Goal: Task Accomplishment & Management: Complete application form

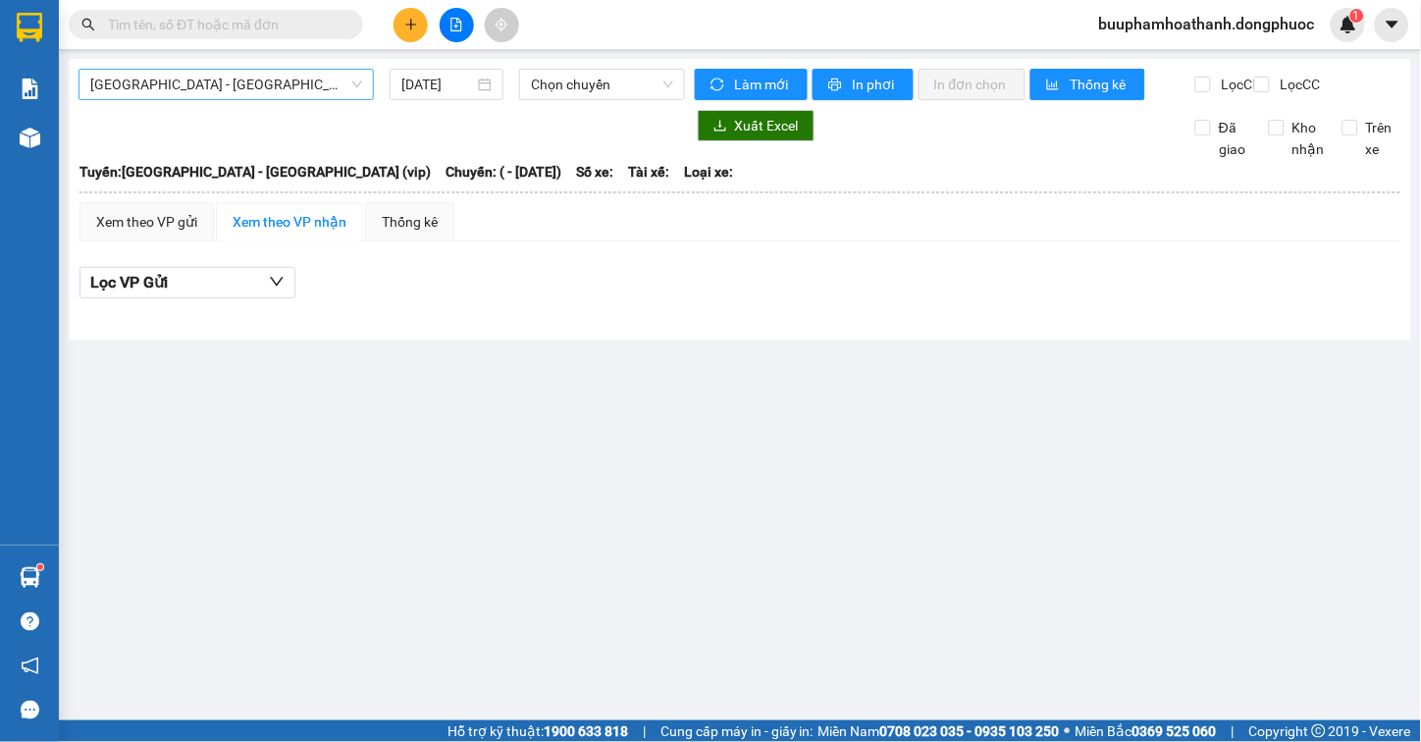
click at [266, 92] on span "[GEOGRAPHIC_DATA] - [GEOGRAPHIC_DATA] (vip)" at bounding box center [226, 84] width 272 height 29
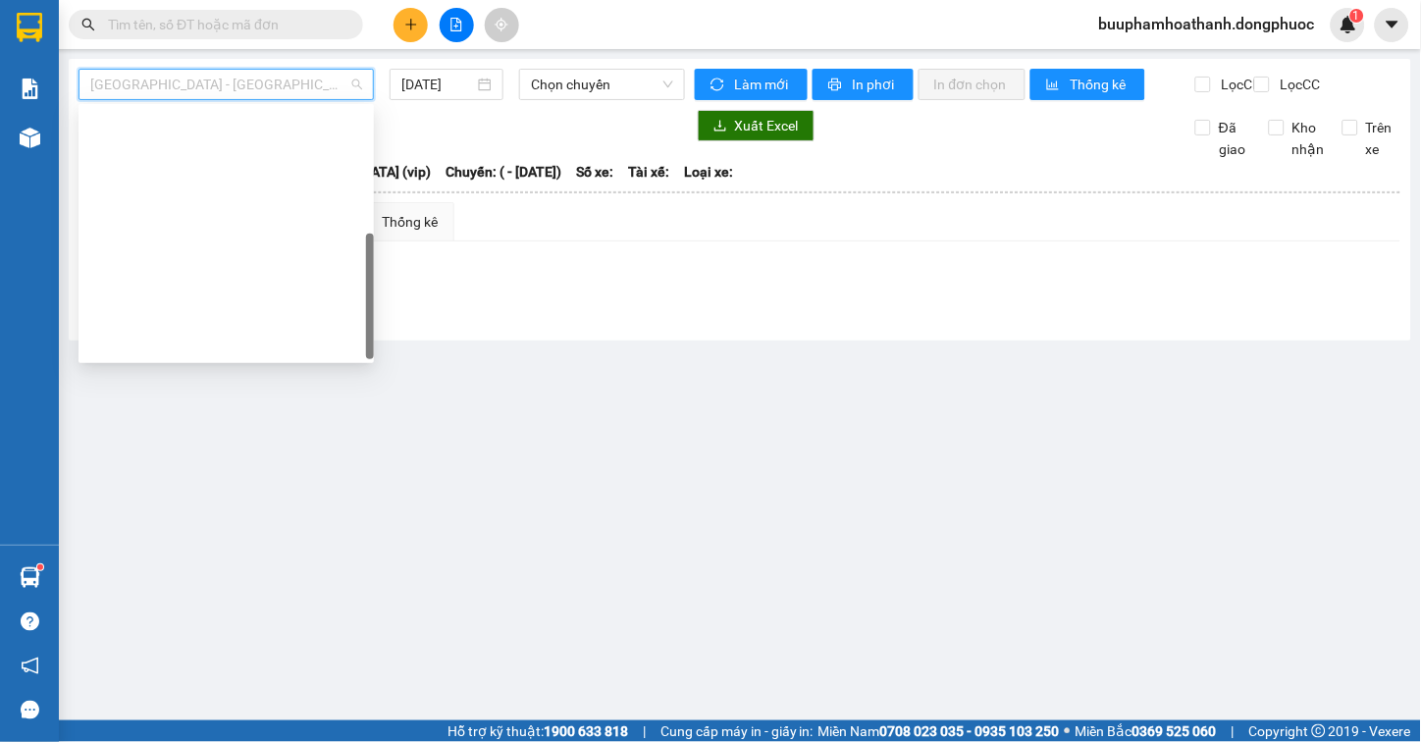
scroll to position [282, 0]
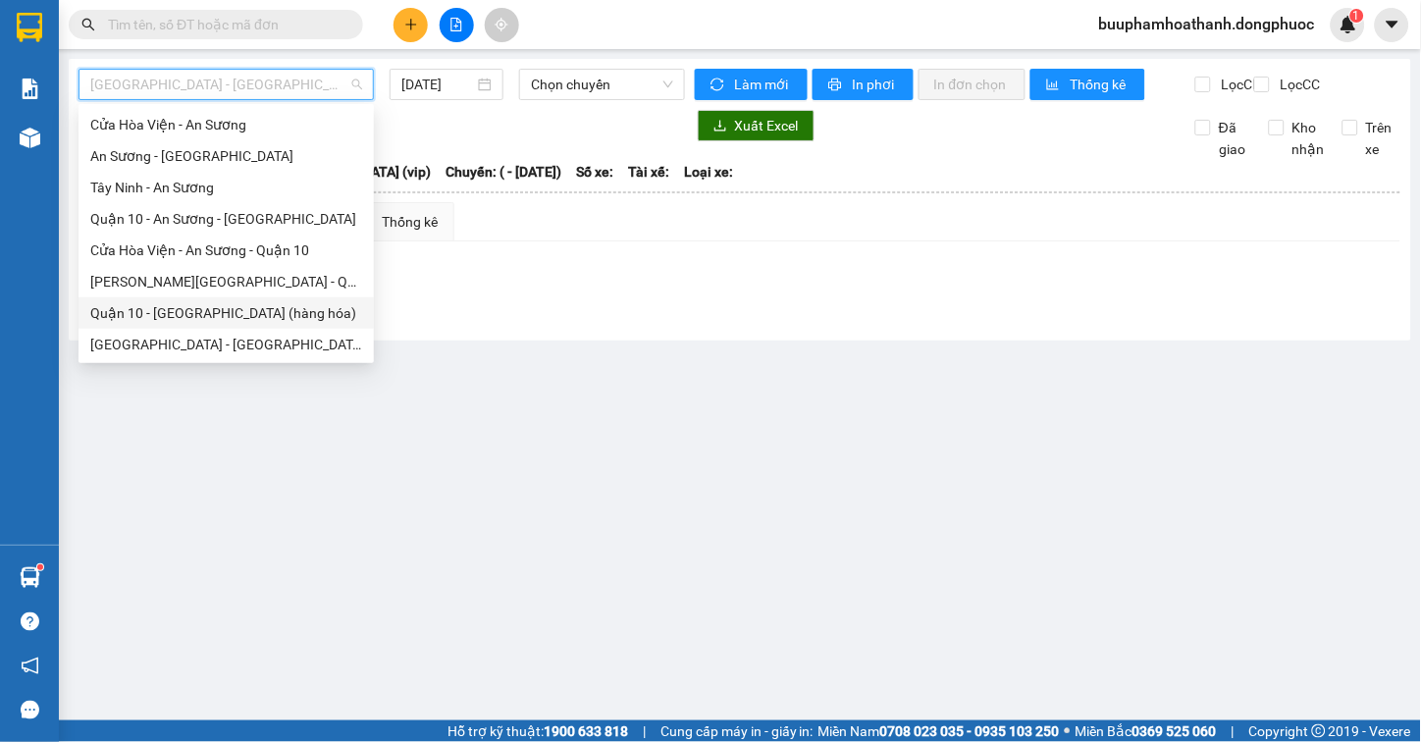
click at [376, 447] on main "Hồ Chí Minh - Tây Ninh (vip) 14/08/2025 Chọn chuyến Làm mới In phơi In đơn chọn…" at bounding box center [710, 360] width 1421 height 720
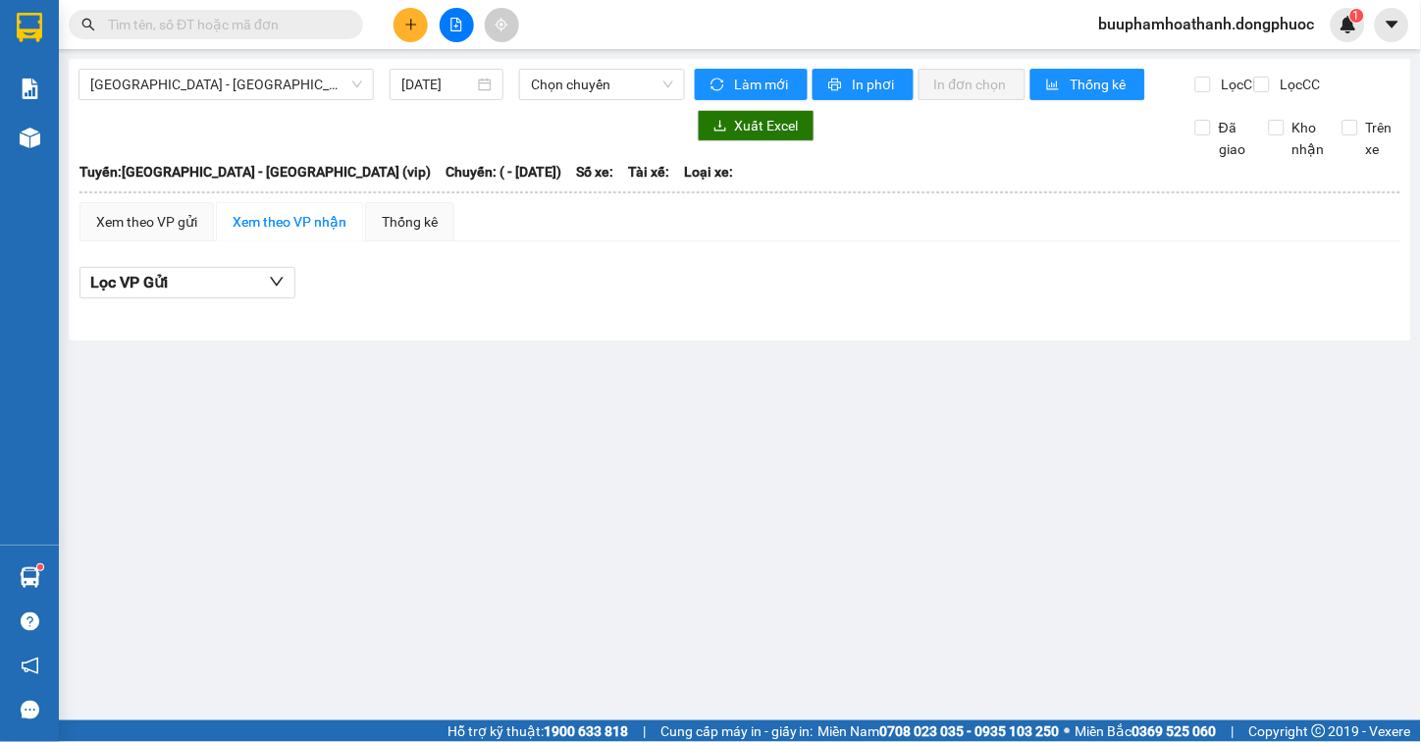
drag, startPoint x: 690, startPoint y: 416, endPoint x: 690, endPoint y: 361, distance: 54.9
click at [690, 410] on main "Hồ Chí Minh - Tây Ninh (vip) 14/08/2025 Chọn chuyến Làm mới In phơi In đơn chọn…" at bounding box center [710, 360] width 1421 height 720
click at [580, 75] on span "Chọn chuyến" at bounding box center [602, 84] width 142 height 29
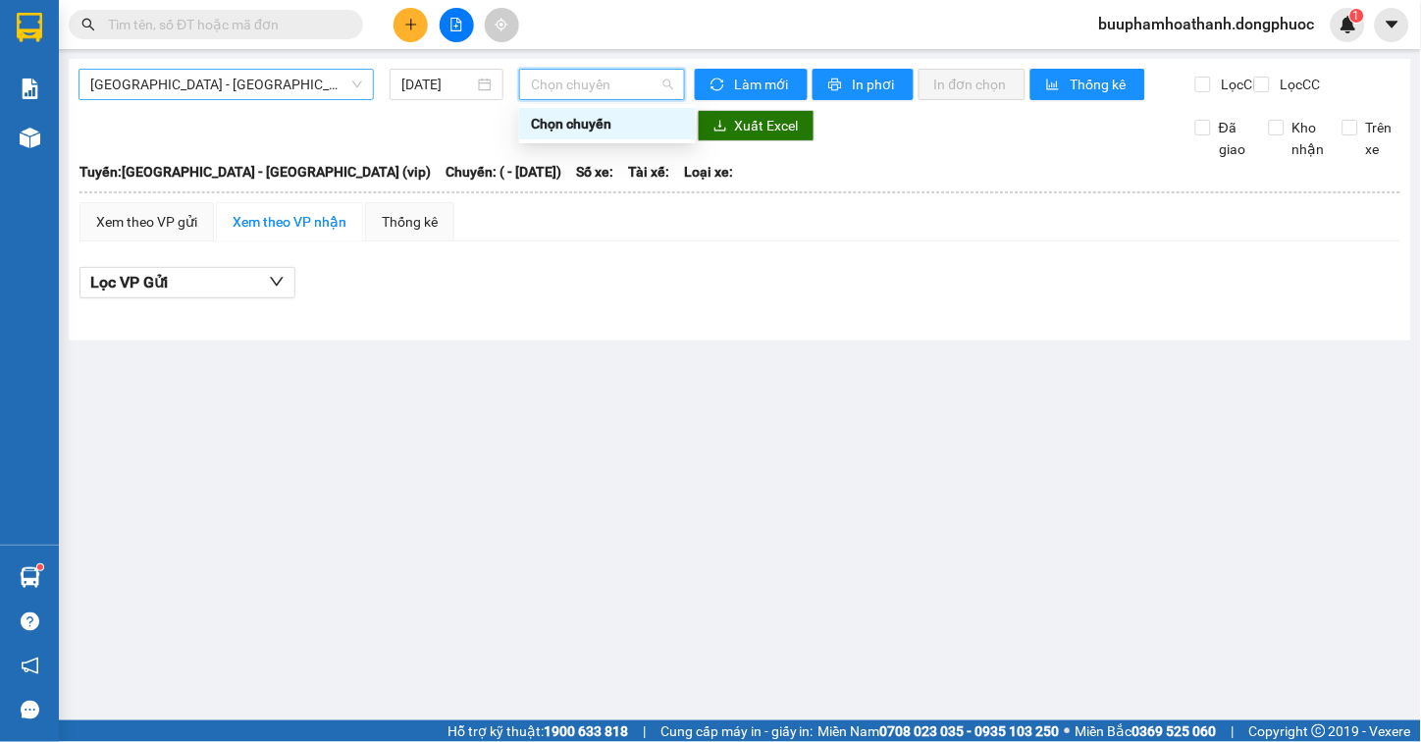
click at [230, 91] on span "[GEOGRAPHIC_DATA] - [GEOGRAPHIC_DATA] (vip)" at bounding box center [226, 84] width 272 height 29
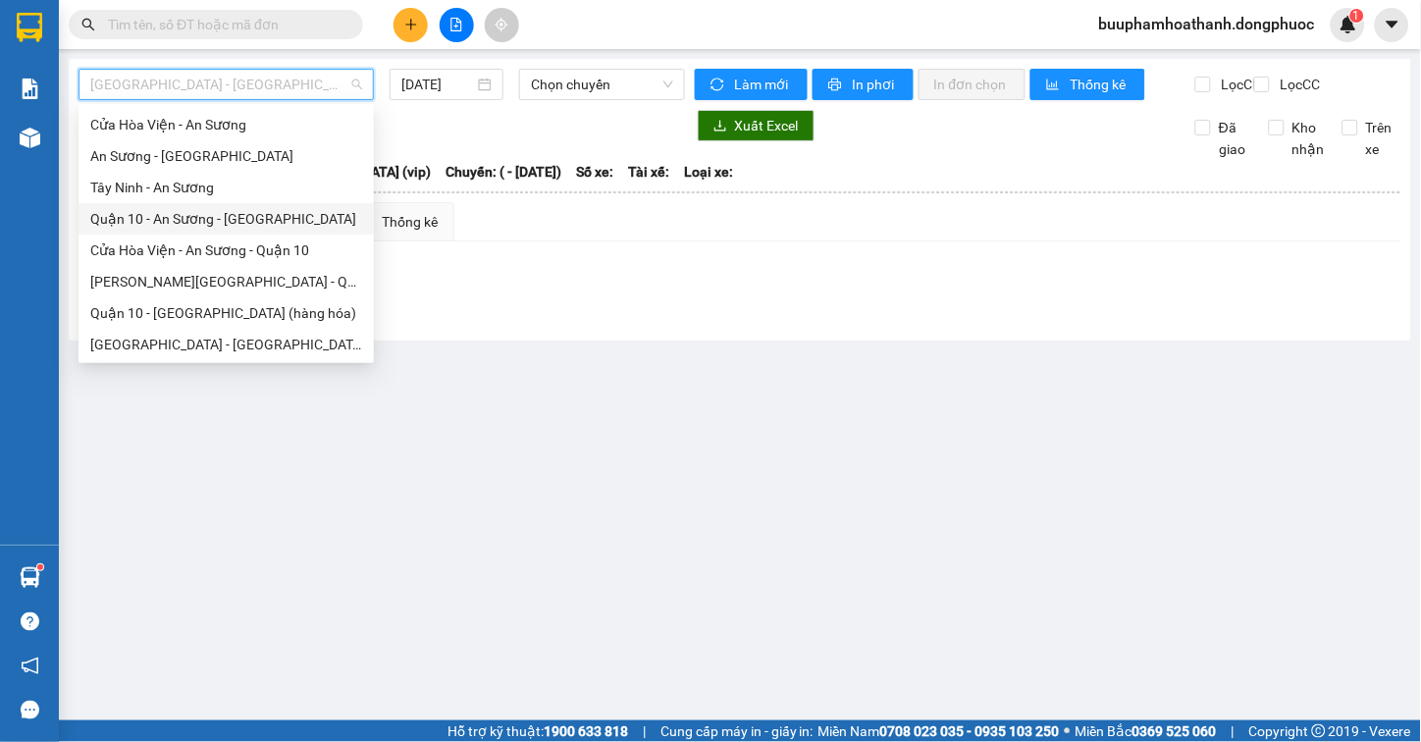
click at [249, 222] on div "Quận 10 - An Sương - Cửa Hòa Viện" at bounding box center [226, 219] width 272 height 22
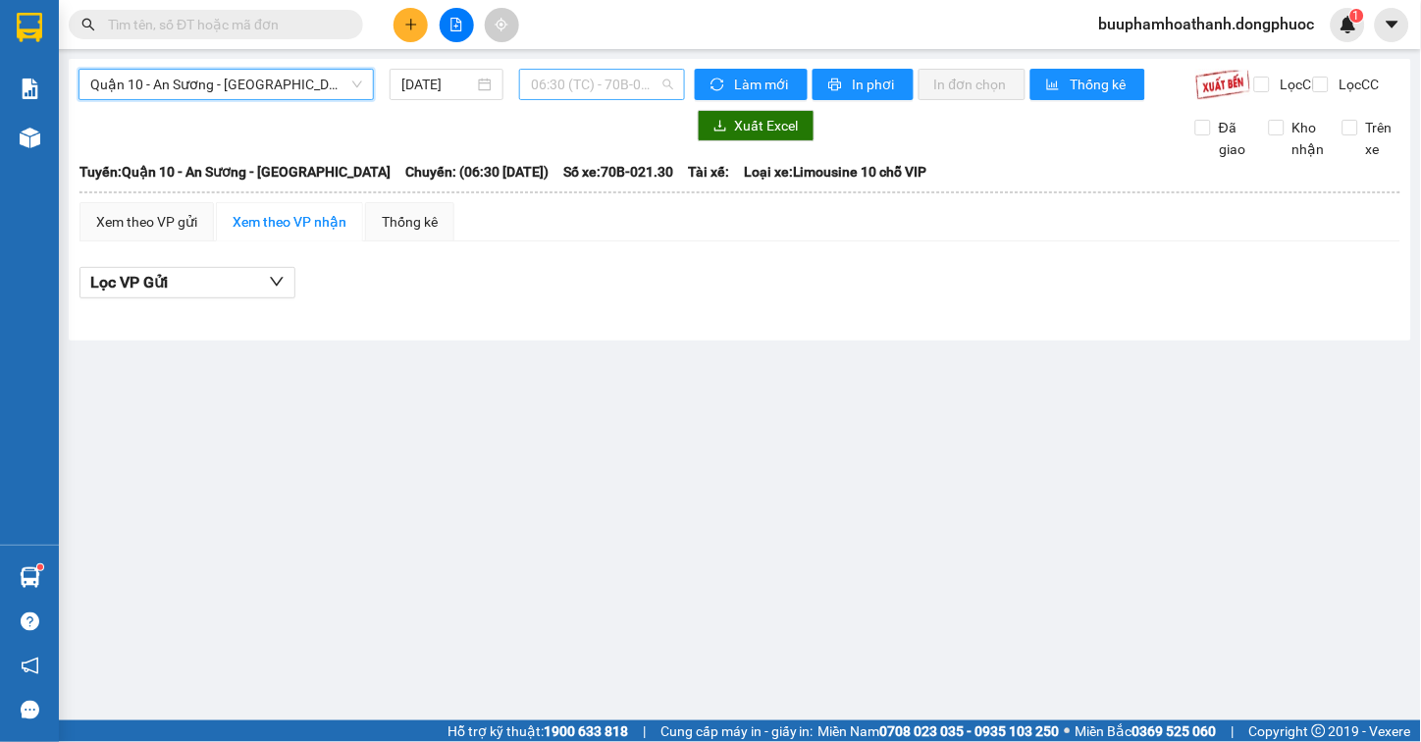
click at [585, 89] on span "06:30 (TC) - 70B-021.30" at bounding box center [602, 84] width 142 height 29
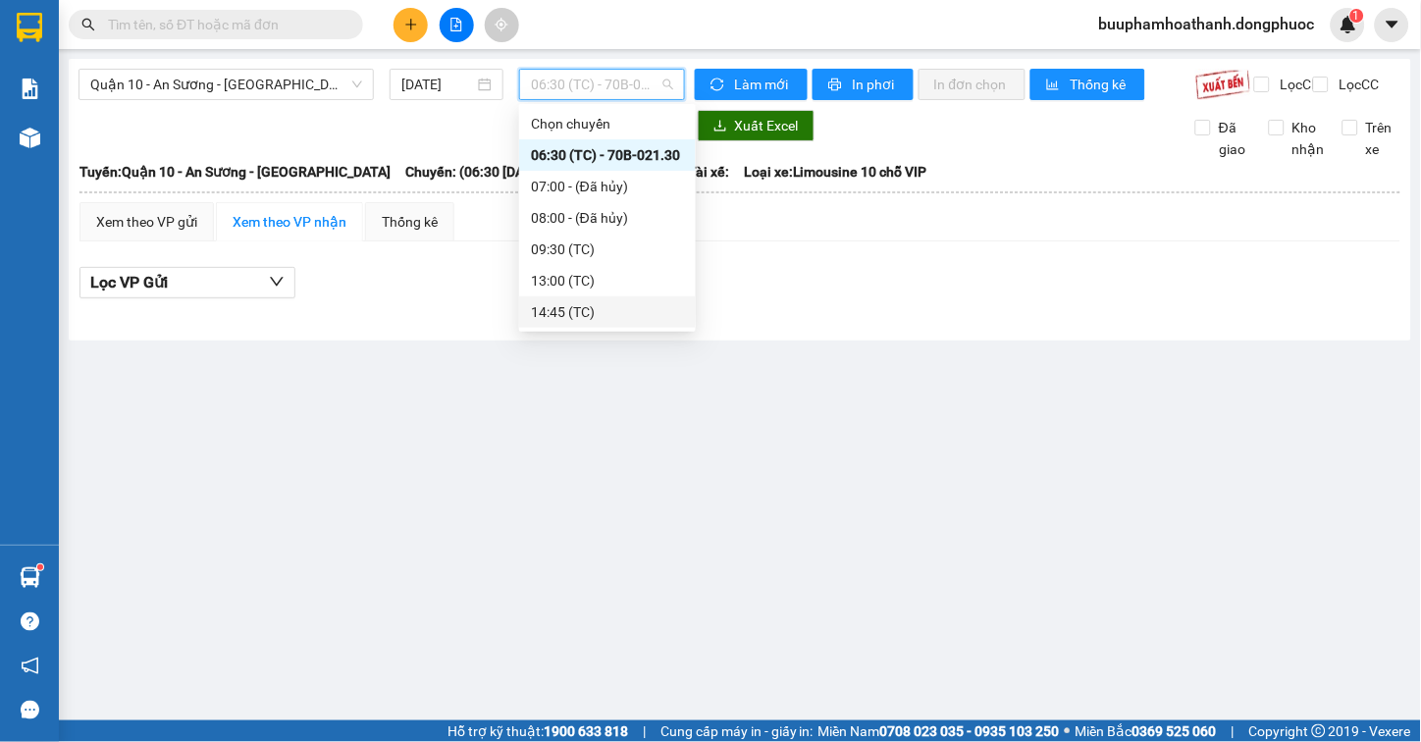
click at [514, 426] on main "Quận 10 - An Sương - Cửa Hòa Viện 14/08/2025 06:30 (TC) - 70B-021.30 Làm mới In…" at bounding box center [710, 360] width 1421 height 720
click at [574, 91] on span "06:30 (TC) - 70B-021.30" at bounding box center [602, 84] width 142 height 29
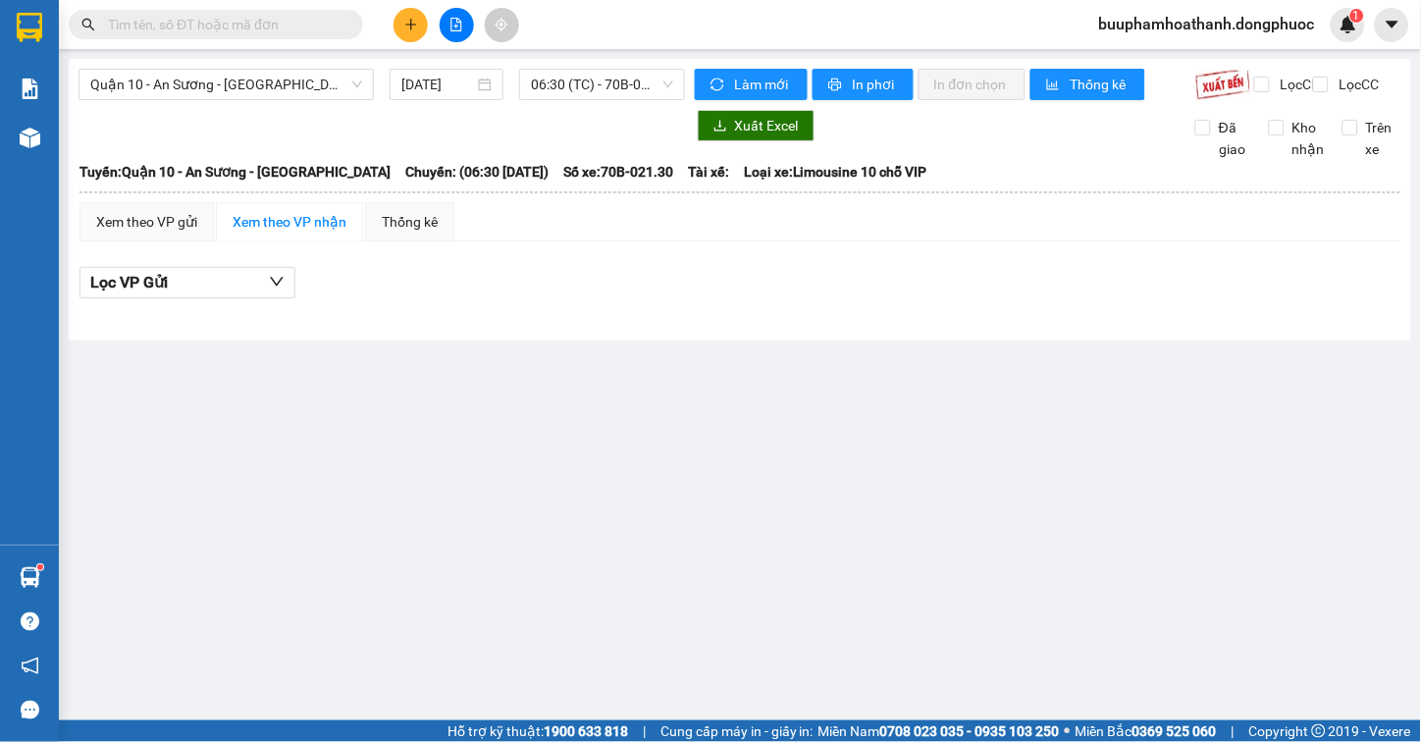
click at [487, 402] on main "Quận 10 - An Sương - Cửa Hòa Viện 14/08/2025 06:30 (TC) - 70B-021.30 Làm mới In…" at bounding box center [710, 360] width 1421 height 720
click at [566, 85] on span "06:30 (TC) - 70B-021.30" at bounding box center [602, 84] width 142 height 29
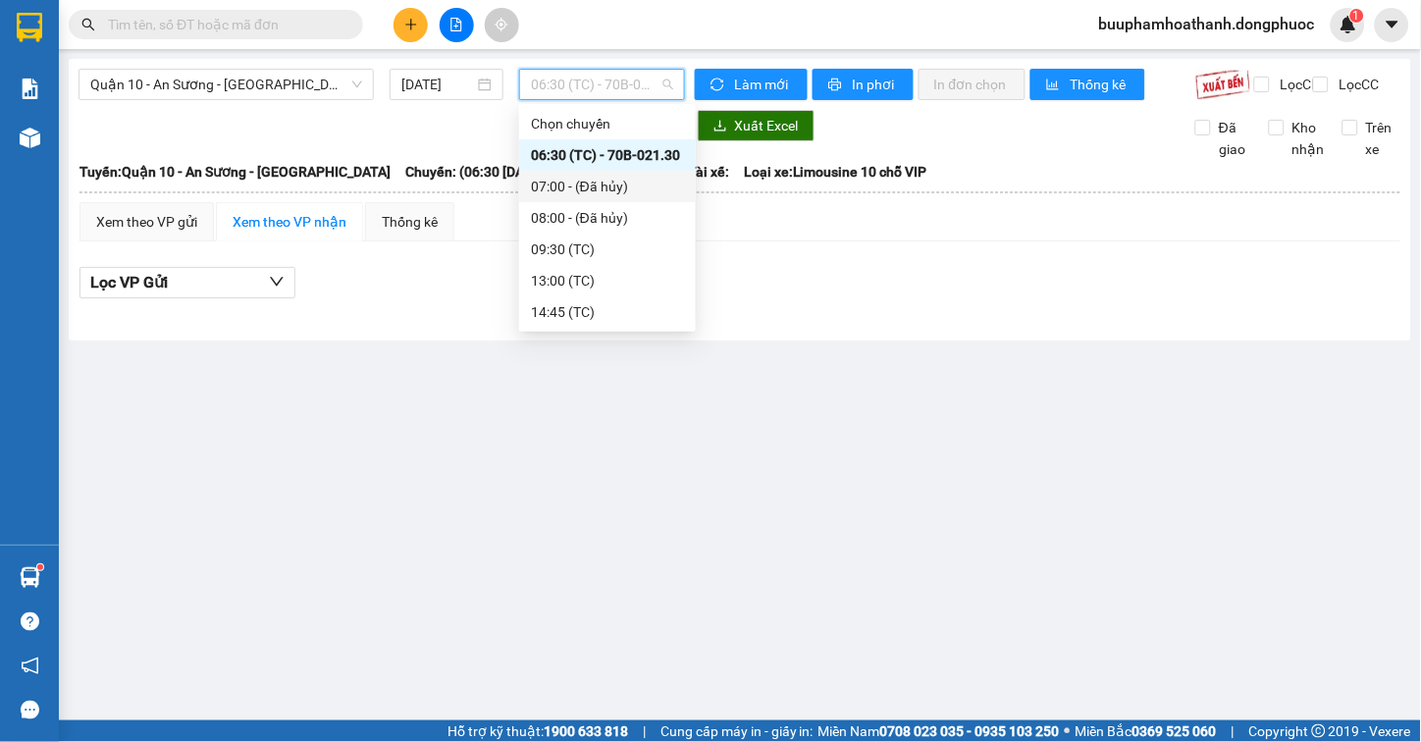
click at [486, 398] on main "Quận 10 - An Sương - Cửa Hòa Viện 14/08/2025 06:30 (TC) - 70B-021.30 Làm mới In…" at bounding box center [710, 360] width 1421 height 720
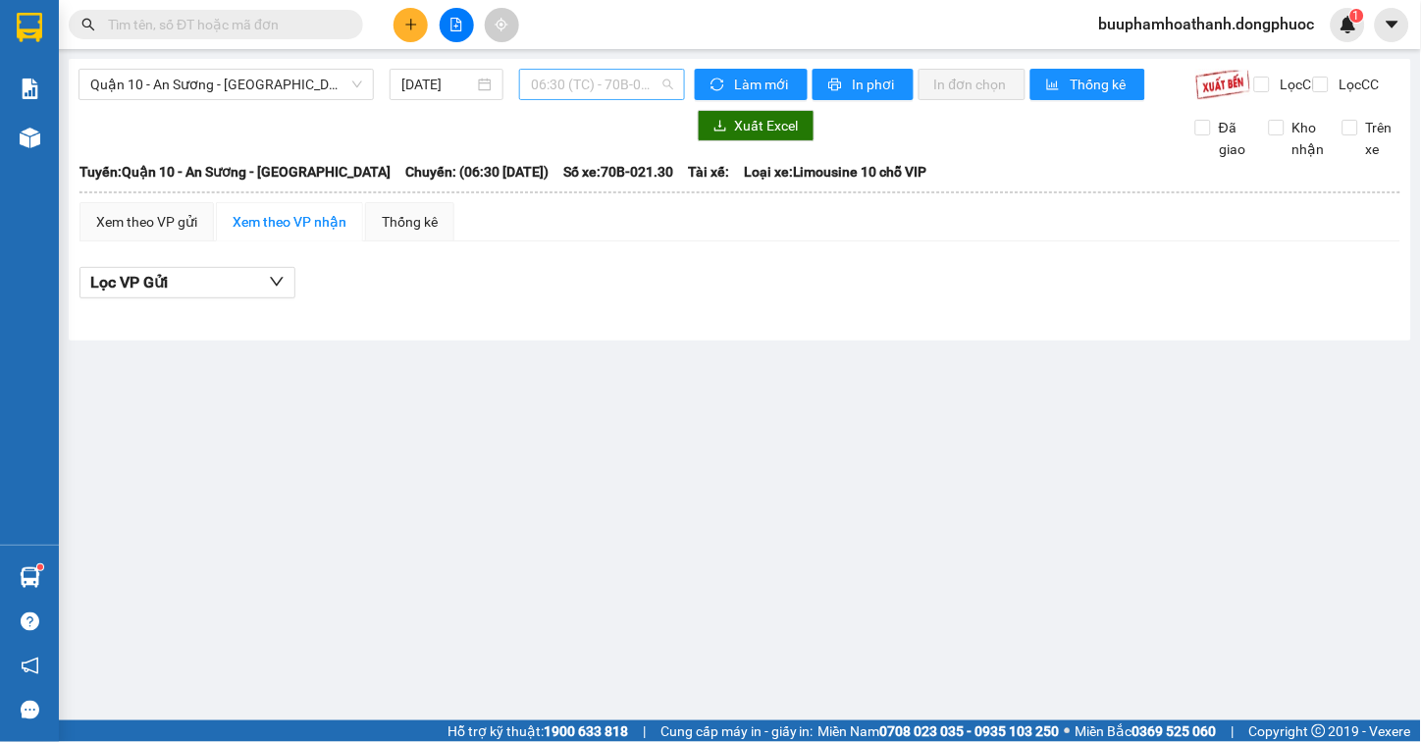
click at [621, 83] on span "06:30 (TC) - 70B-021.30" at bounding box center [602, 84] width 142 height 29
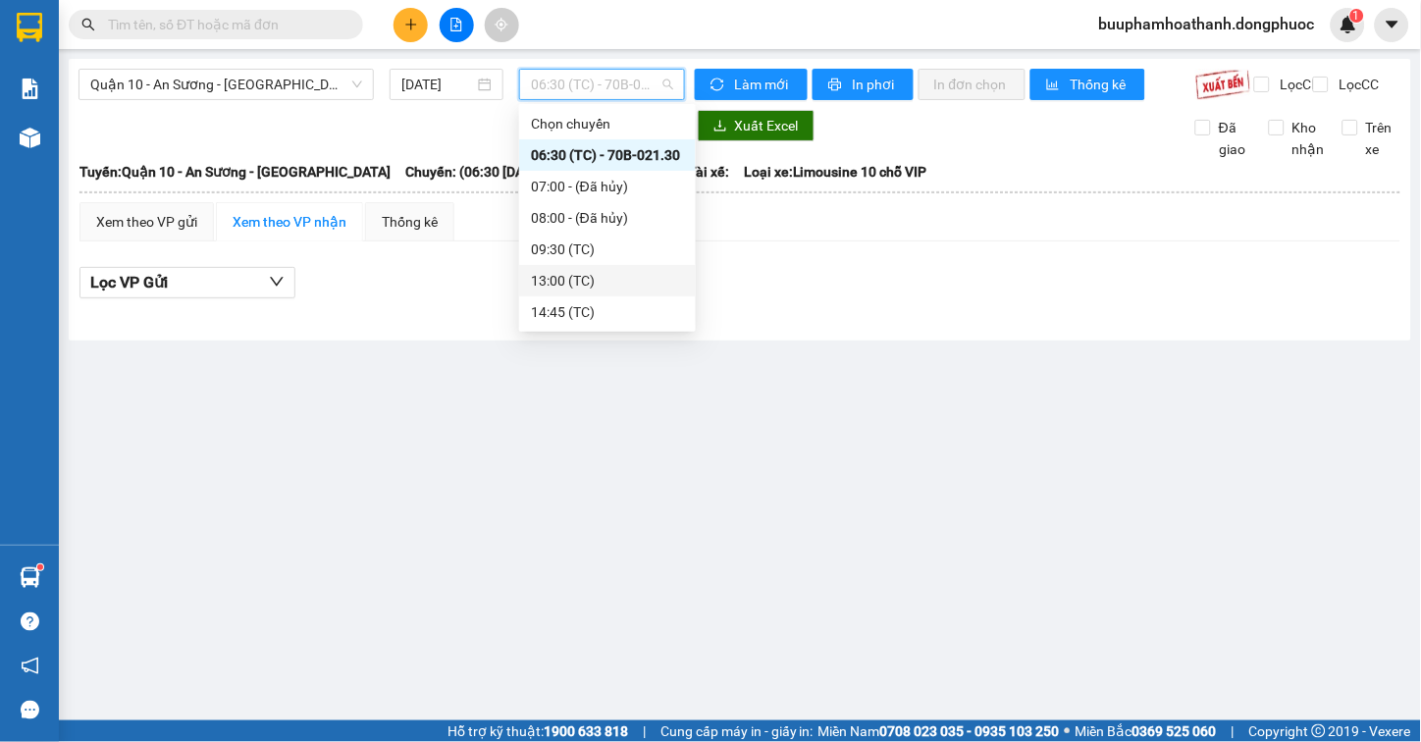
click at [498, 404] on main "Quận 10 - An Sương - Cửa Hòa Viện 14/08/2025 06:30 (TC) - 70B-021.30 Làm mới In…" at bounding box center [710, 360] width 1421 height 720
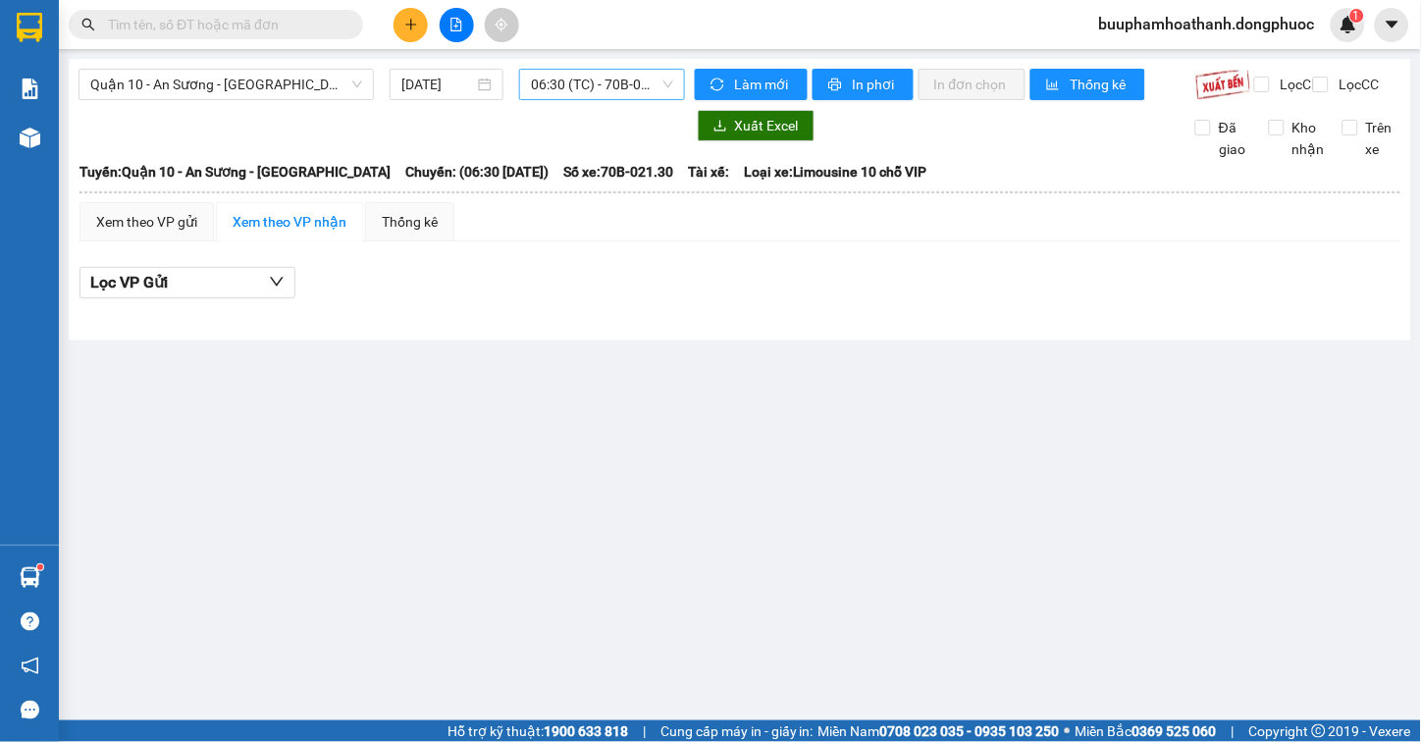
click at [576, 90] on span "06:30 (TC) - 70B-021.30" at bounding box center [602, 84] width 142 height 29
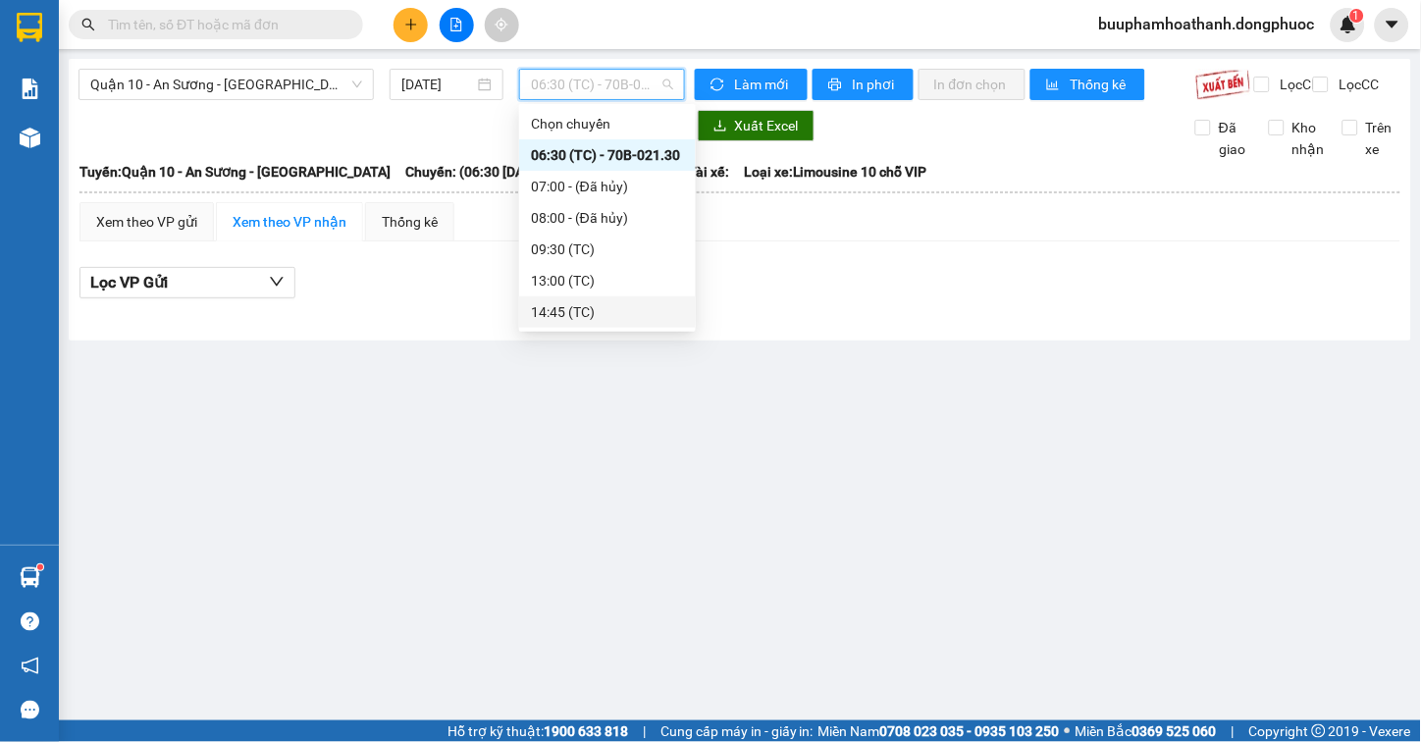
click at [473, 376] on main "Quận 10 - An Sương - Cửa Hòa Viện 14/08/2025 06:30 (TC) - 70B-021.30 Làm mới In…" at bounding box center [710, 360] width 1421 height 720
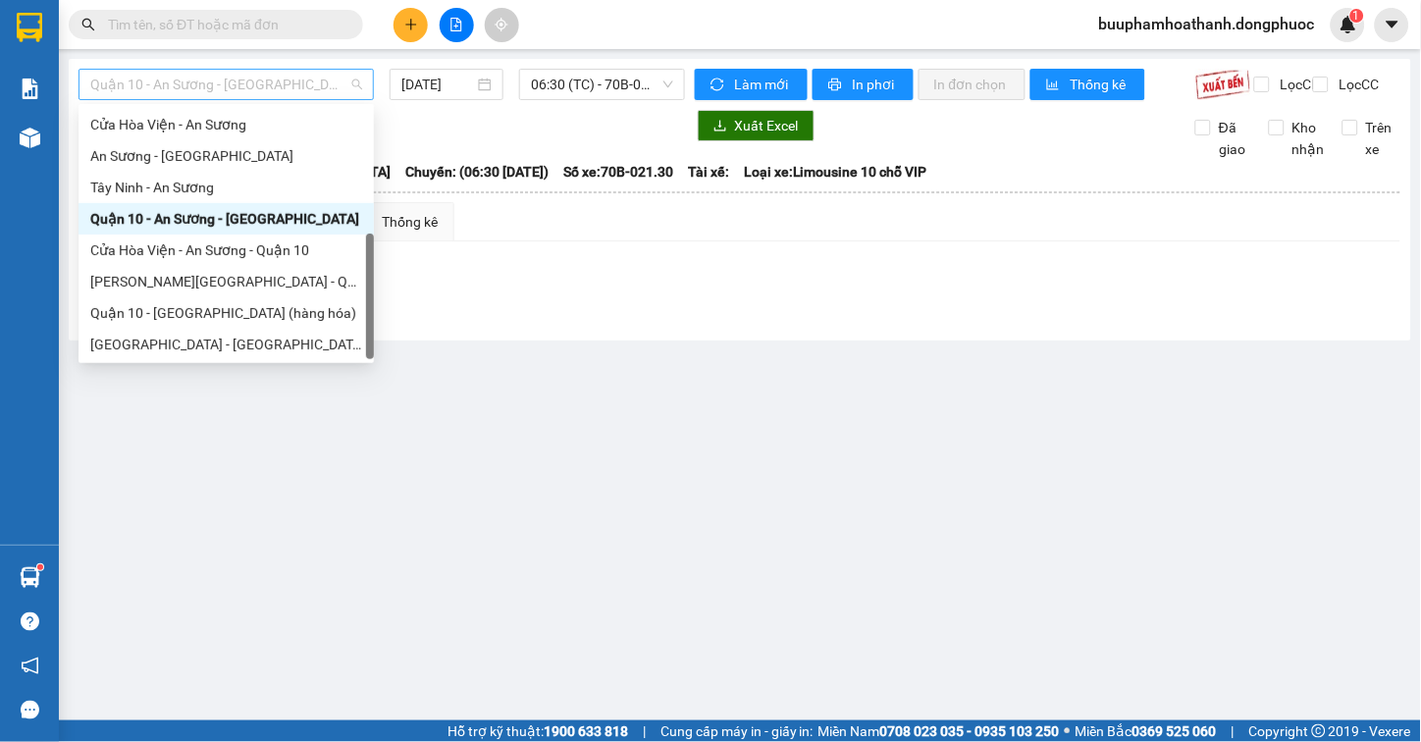
click at [329, 82] on span "Quận 10 - An Sương - Cửa Hòa Viện" at bounding box center [226, 84] width 272 height 29
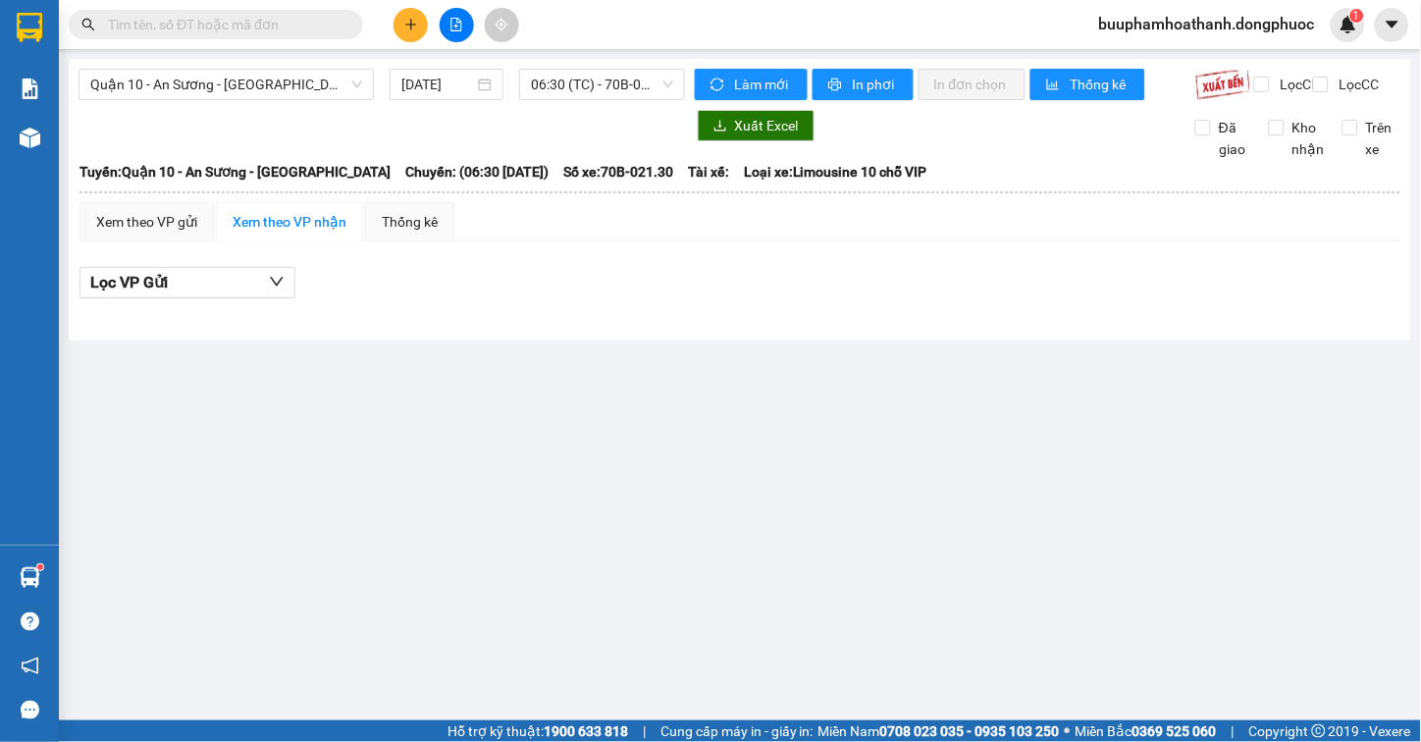
click at [473, 430] on main "Quận 10 - An Sương - Cửa Hòa Viện 14/08/2025 06:30 (TC) - 70B-021.30 Làm mới In…" at bounding box center [710, 360] width 1421 height 720
click at [616, 85] on span "06:30 (TC) - 70B-021.30" at bounding box center [602, 84] width 142 height 29
click at [471, 399] on main "Quận 10 - An Sương - Cửa Hòa Viện 14/08/2025 06:30 (TC) - 70B-021.30 Làm mới In…" at bounding box center [710, 360] width 1421 height 720
click at [598, 80] on span "06:30 (TC) - 70B-021.30" at bounding box center [602, 84] width 142 height 29
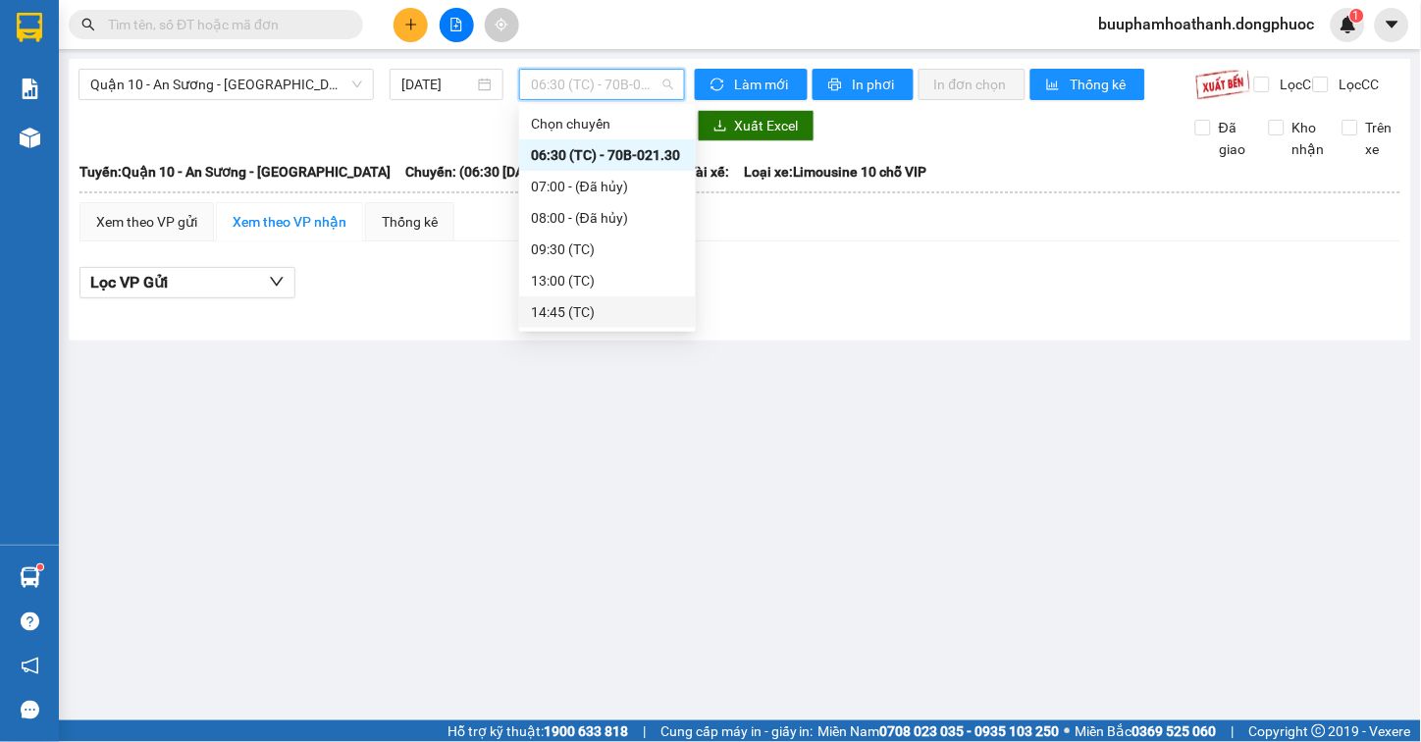
click at [471, 390] on main "Quận 10 - An Sương - Cửa Hòa Viện 14/08/2025 06:30 (TC) - 70B-021.30 Làm mới In…" at bounding box center [710, 360] width 1421 height 720
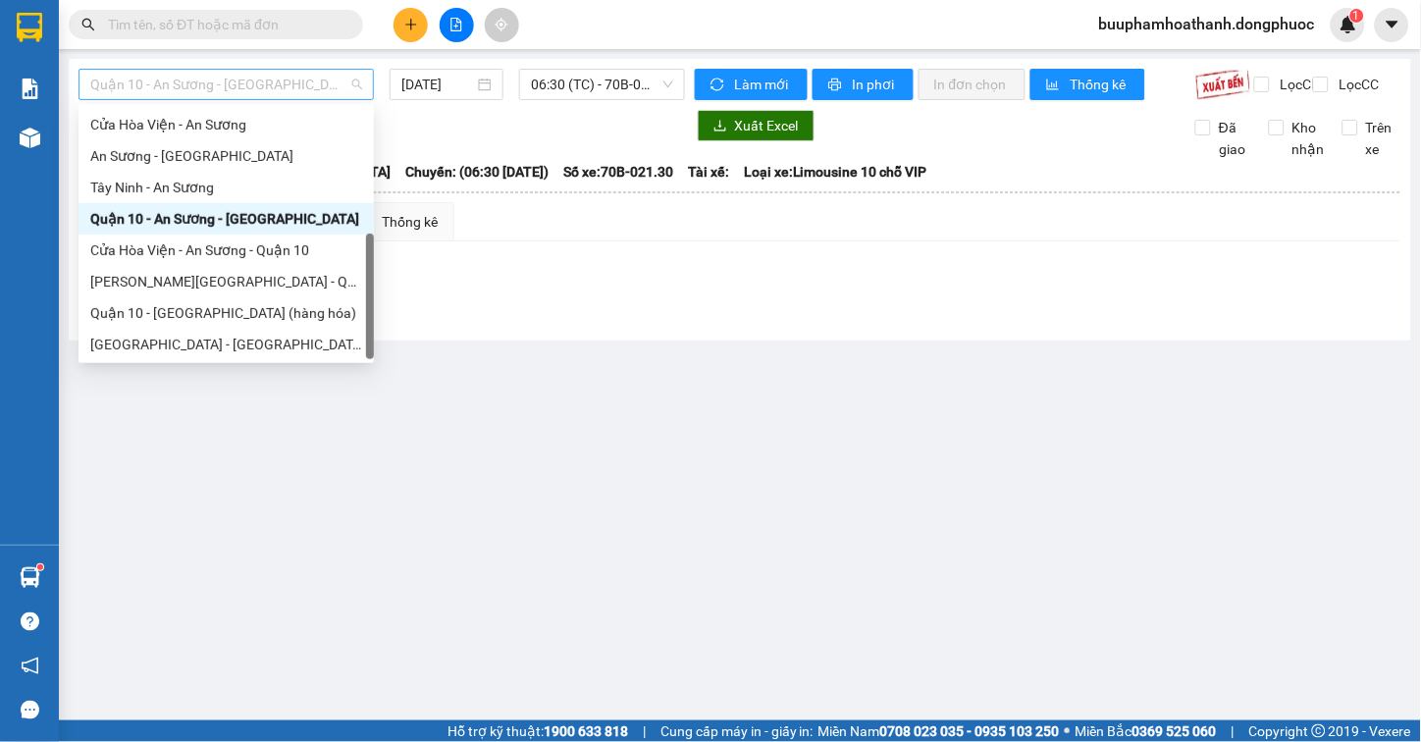
click at [326, 91] on span "Quận 10 - An Sương - Cửa Hòa Viện" at bounding box center [226, 84] width 272 height 29
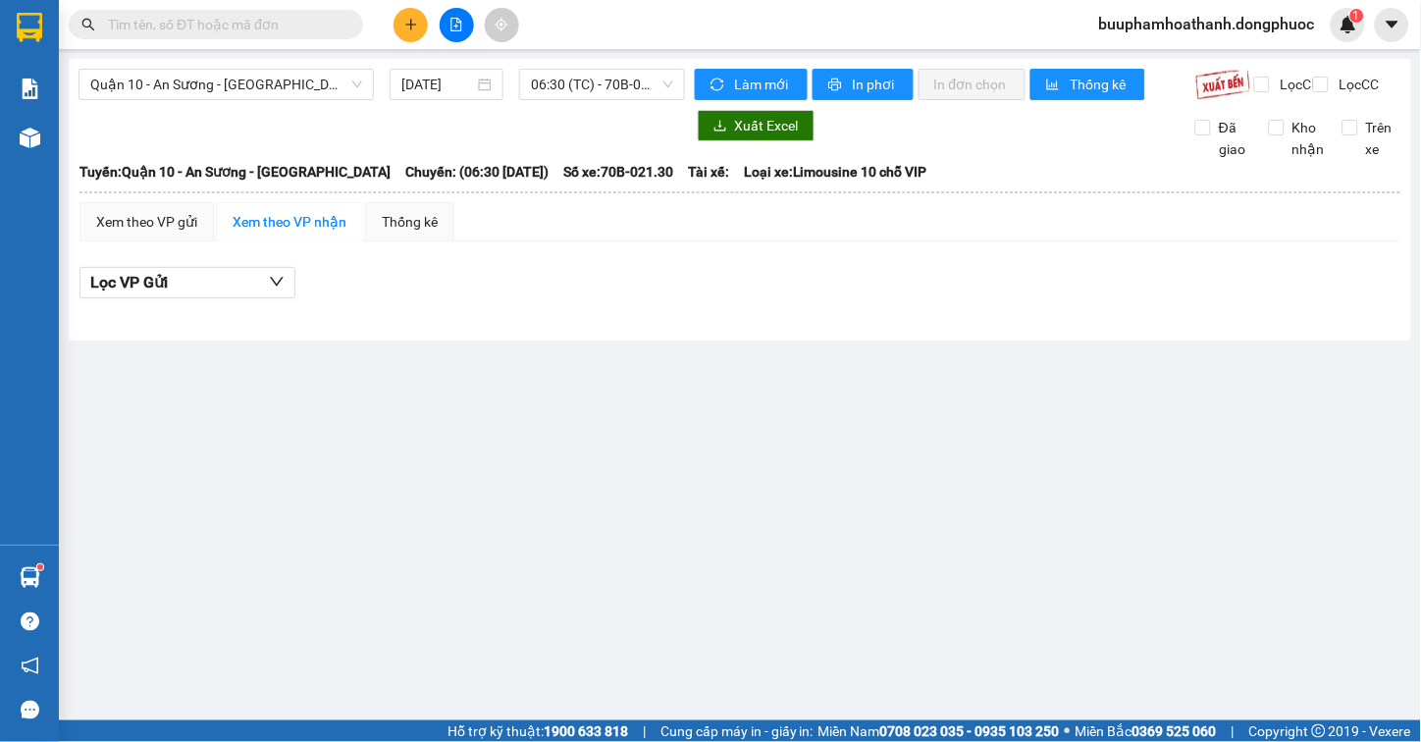
click at [528, 410] on main "Quận 10 - An Sương - Cửa Hòa Viện 14/08/2025 06:30 (TC) - 70B-021.30 Làm mới In…" at bounding box center [710, 360] width 1421 height 720
click at [292, 80] on span "Quận 10 - An Sương - Cửa Hòa Viện" at bounding box center [226, 84] width 272 height 29
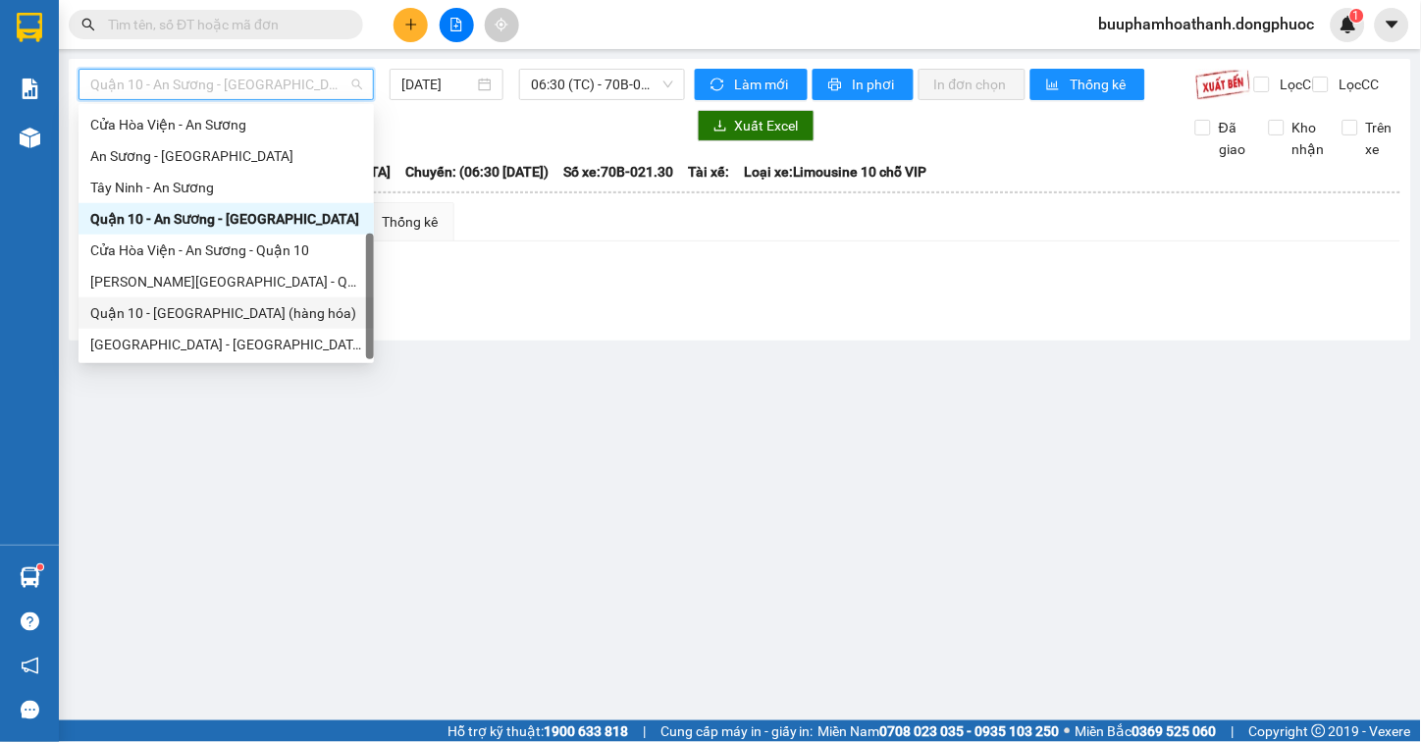
click at [596, 407] on main "Quận 10 - An Sương - Cửa Hòa Viện 14/08/2025 06:30 (TC) - 70B-021.30 Làm mới In…" at bounding box center [710, 360] width 1421 height 720
click at [257, 84] on span "Quận 10 - An Sương - Cửa Hòa Viện" at bounding box center [226, 84] width 272 height 29
click at [199, 214] on div "Quận 10 - An Sương - Cửa Hòa Viện" at bounding box center [226, 219] width 272 height 22
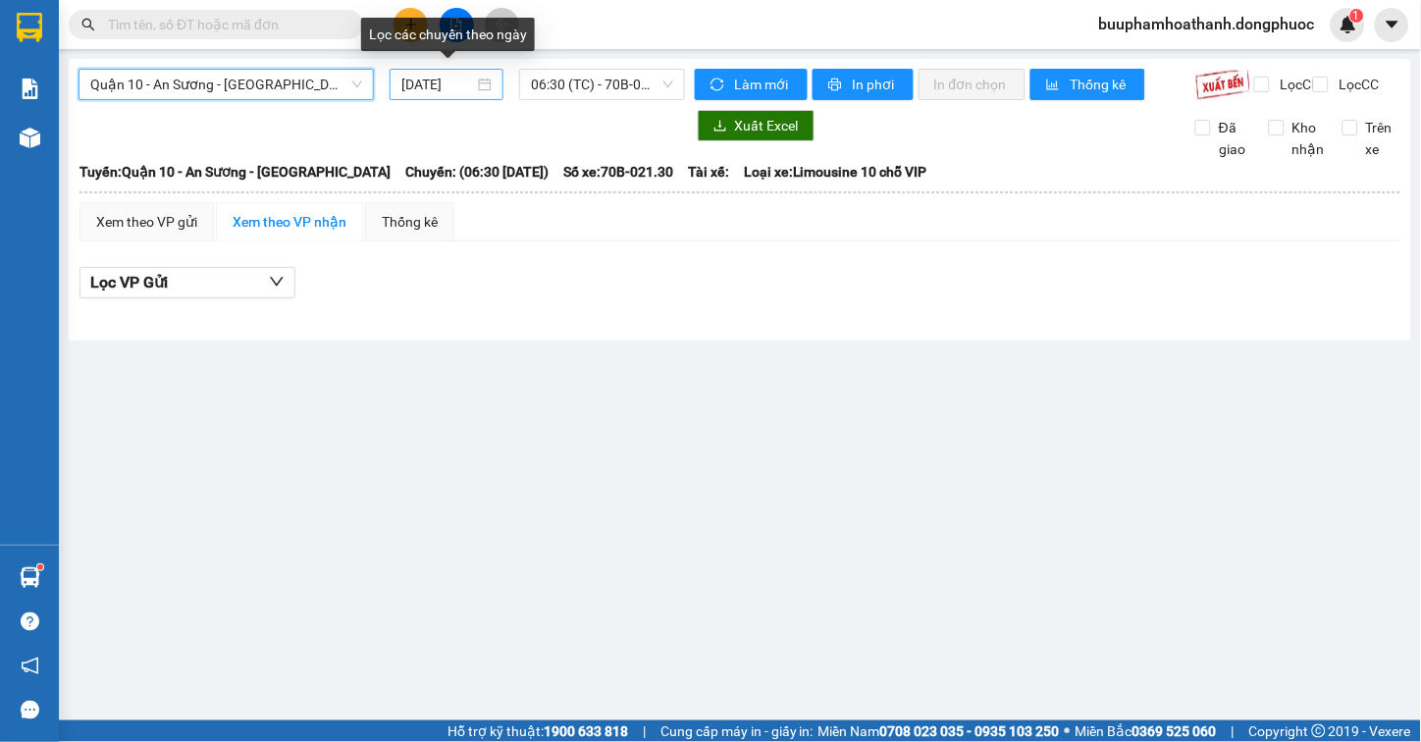
click at [420, 85] on input "[DATE]" at bounding box center [437, 85] width 73 height 22
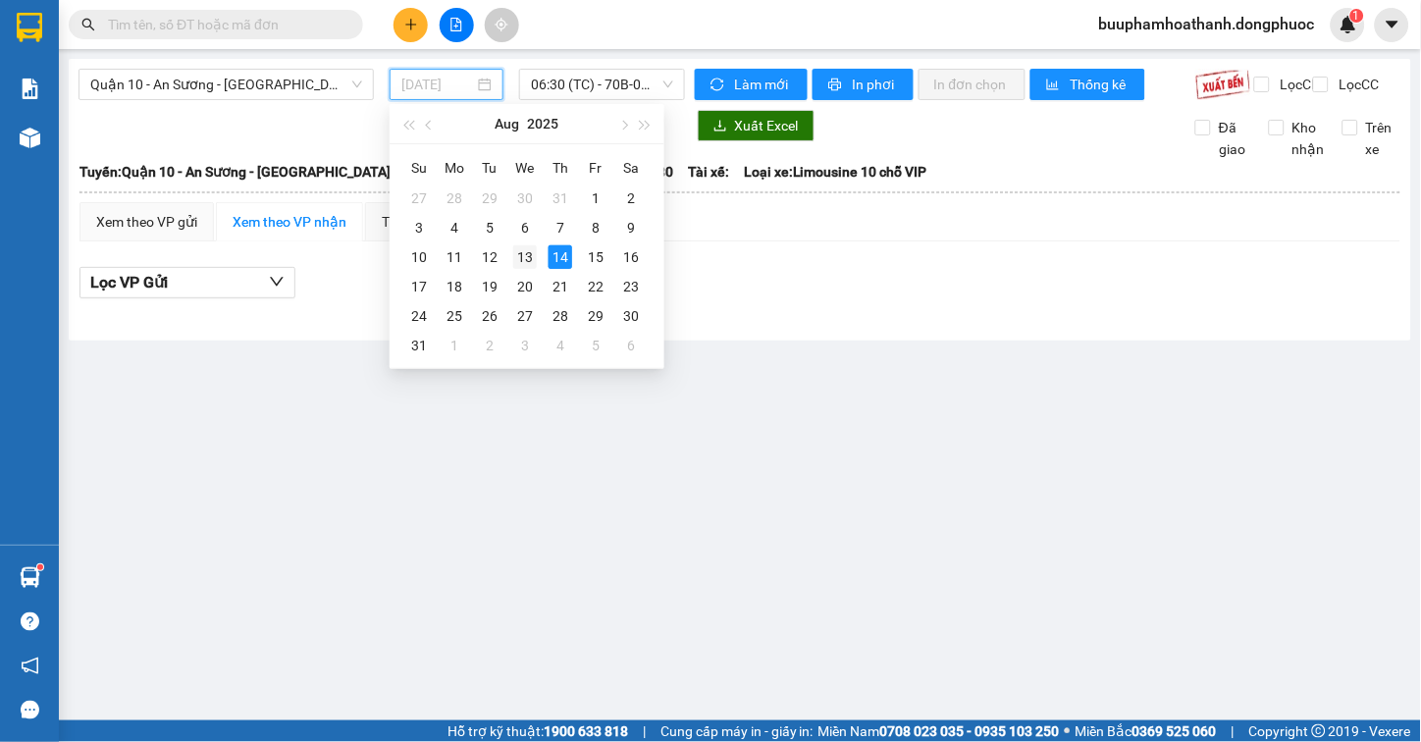
click at [527, 256] on div "13" at bounding box center [525, 257] width 24 height 24
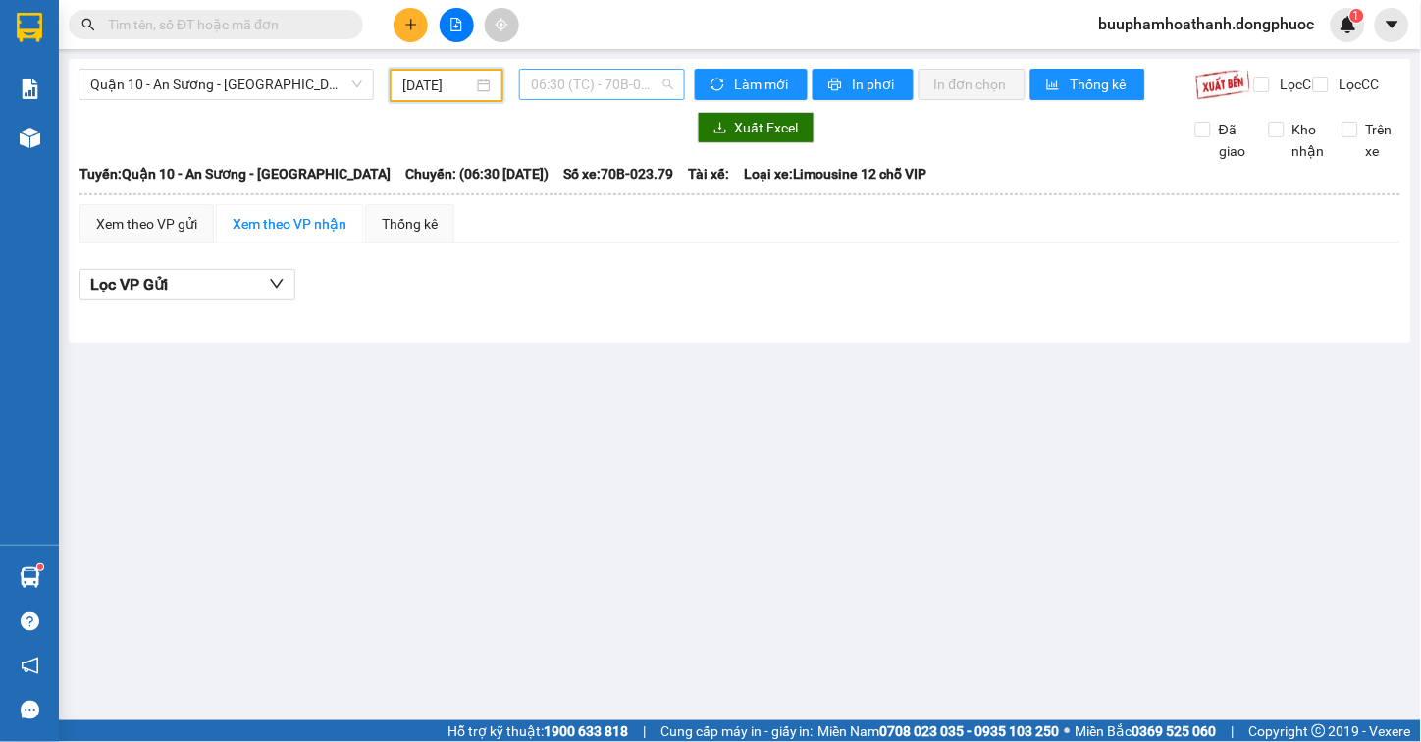
click at [585, 85] on span "06:30 (TC) - 70B-023.79" at bounding box center [602, 84] width 142 height 29
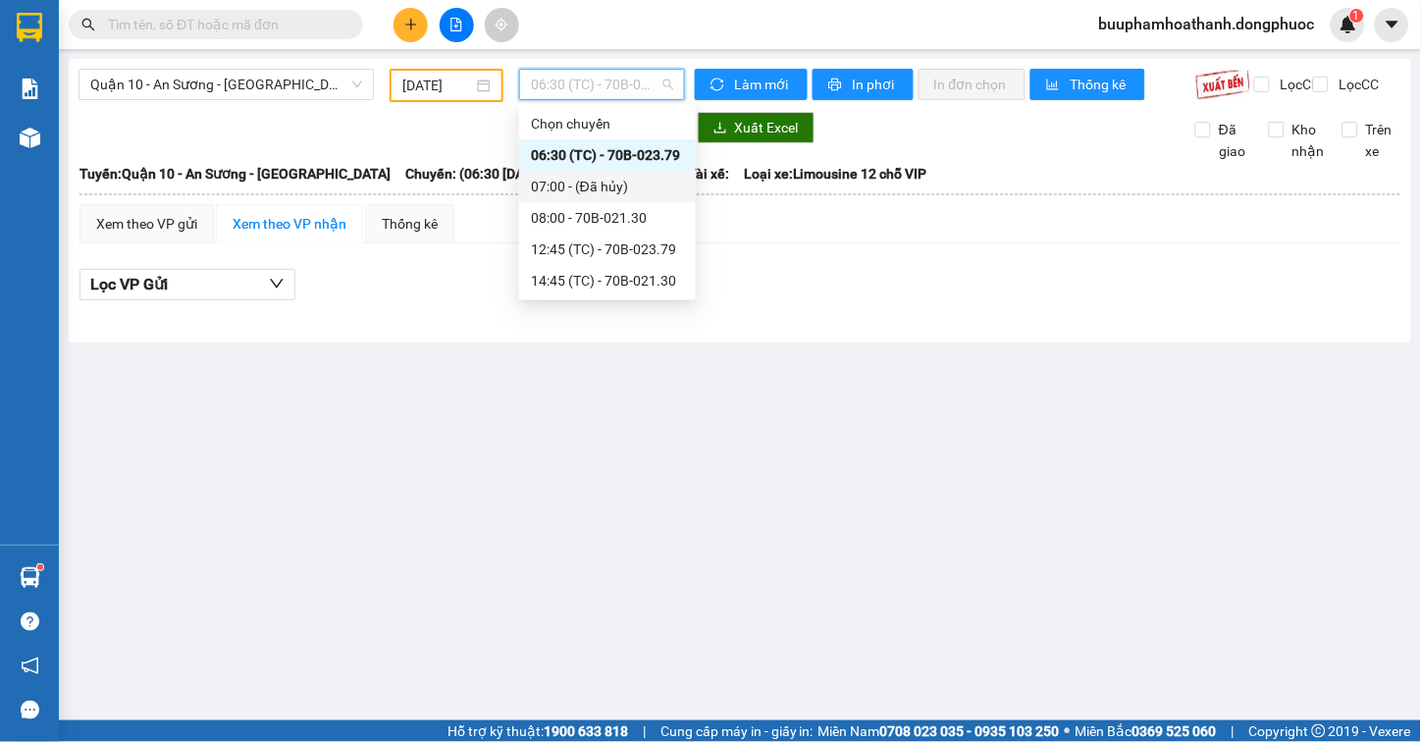
click at [415, 79] on input "13/08/2025" at bounding box center [437, 86] width 71 height 22
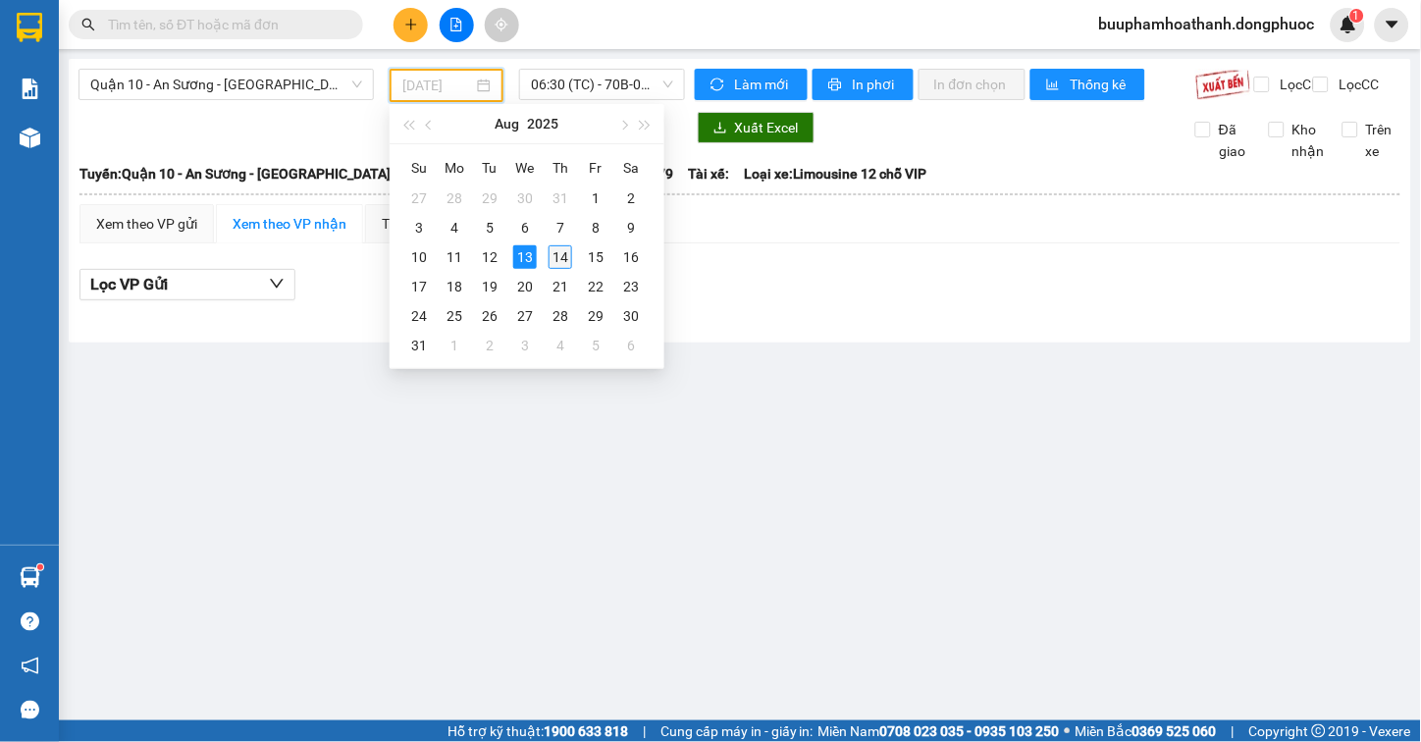
click at [561, 251] on div "14" at bounding box center [560, 257] width 24 height 24
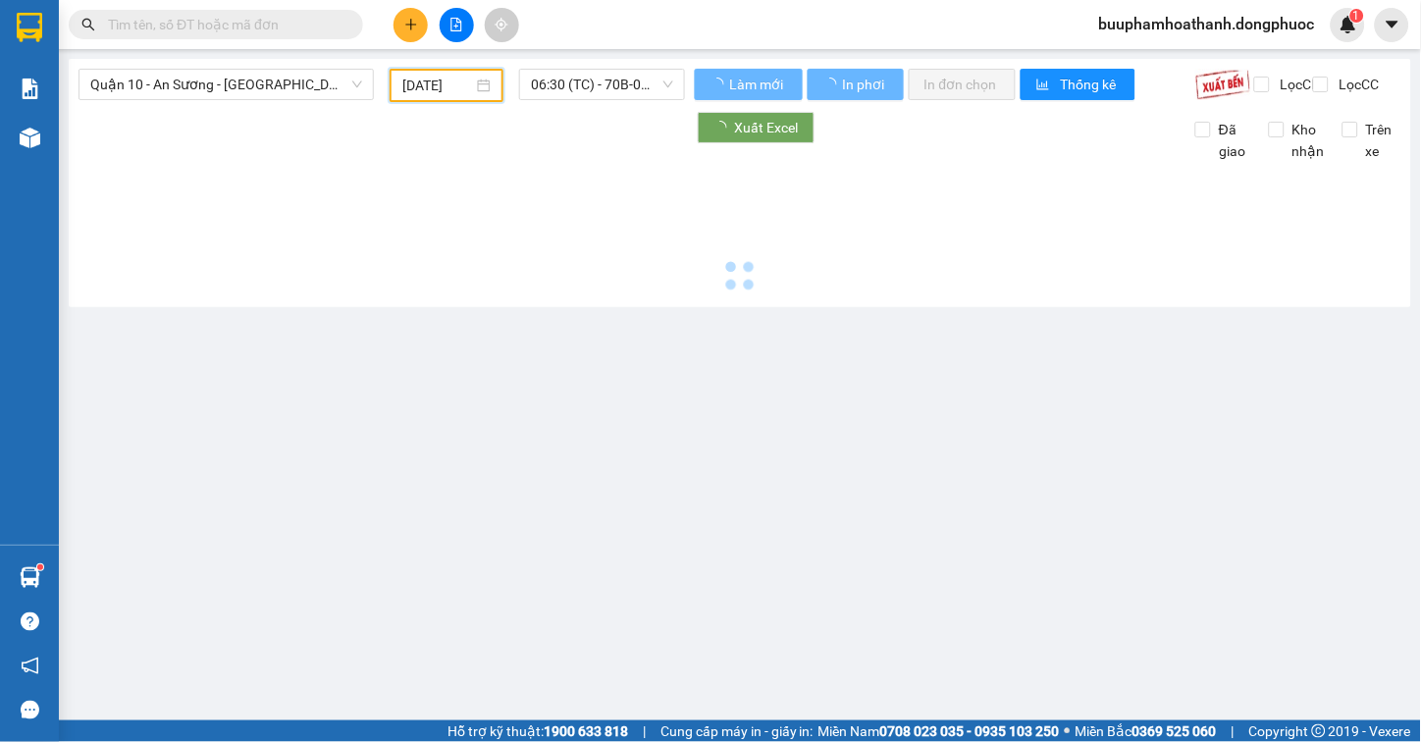
type input "[DATE]"
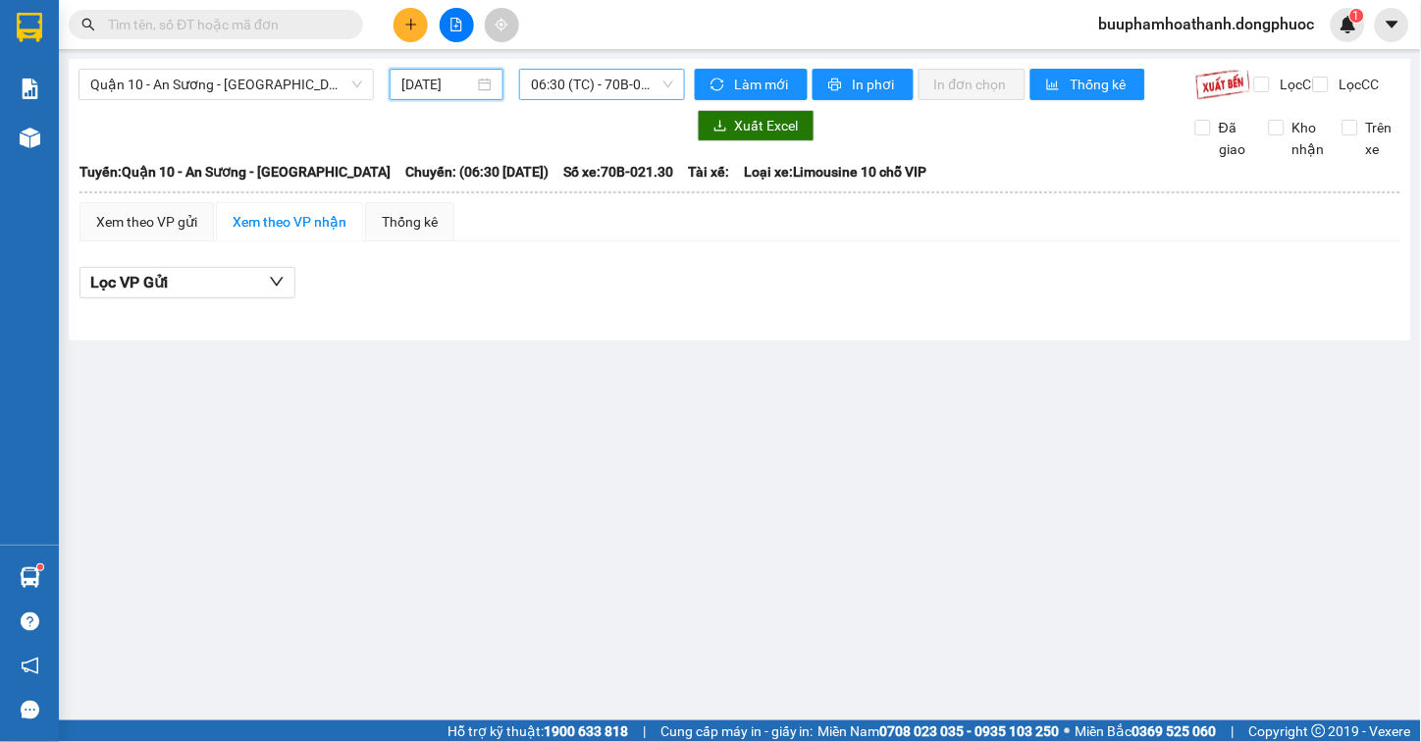
click at [557, 71] on span "06:30 (TC) - 70B-021.30" at bounding box center [602, 84] width 142 height 29
click at [585, 429] on main "Quận 10 - An Sương - Cửa Hòa Viện 14/08/2025 06:30 (TC) - 70B-021.30 Làm mới In…" at bounding box center [710, 360] width 1421 height 720
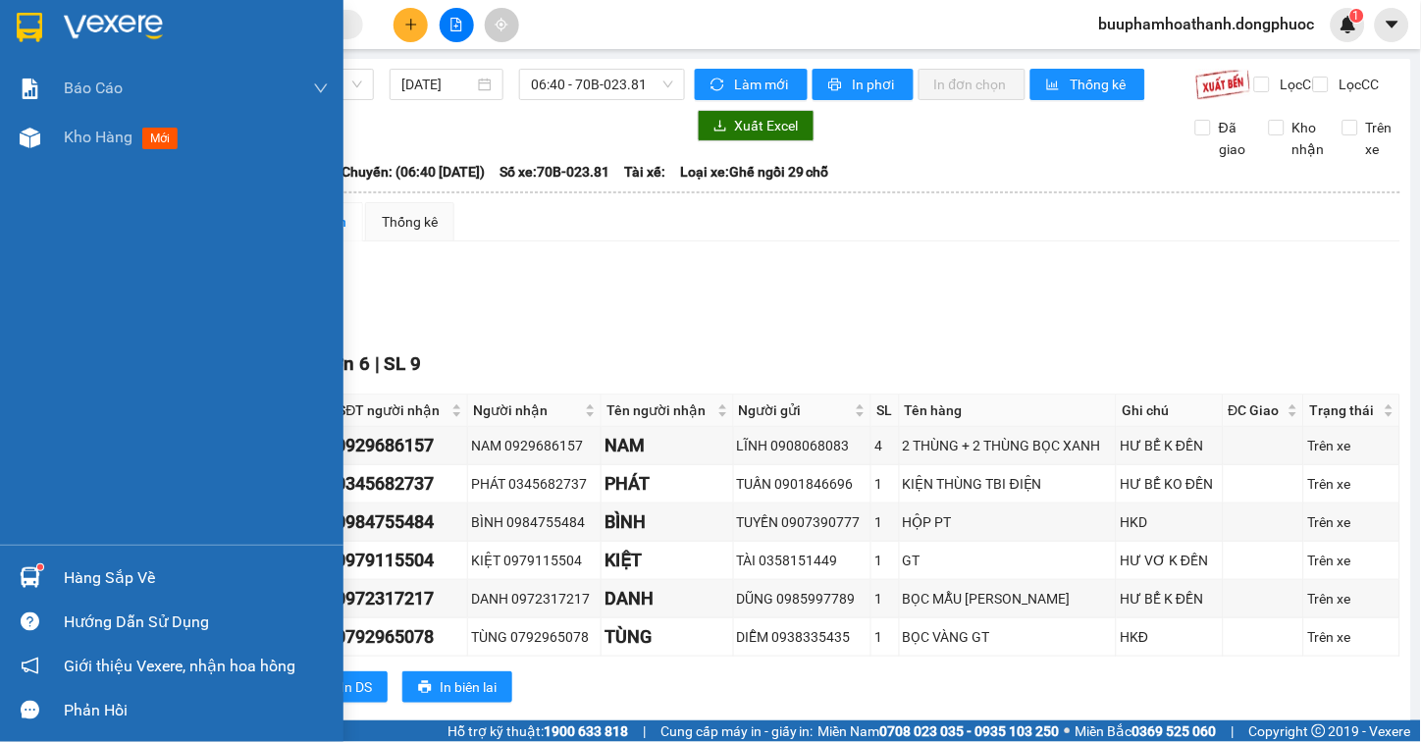
click at [86, 585] on div "Hàng sắp về" at bounding box center [196, 577] width 265 height 29
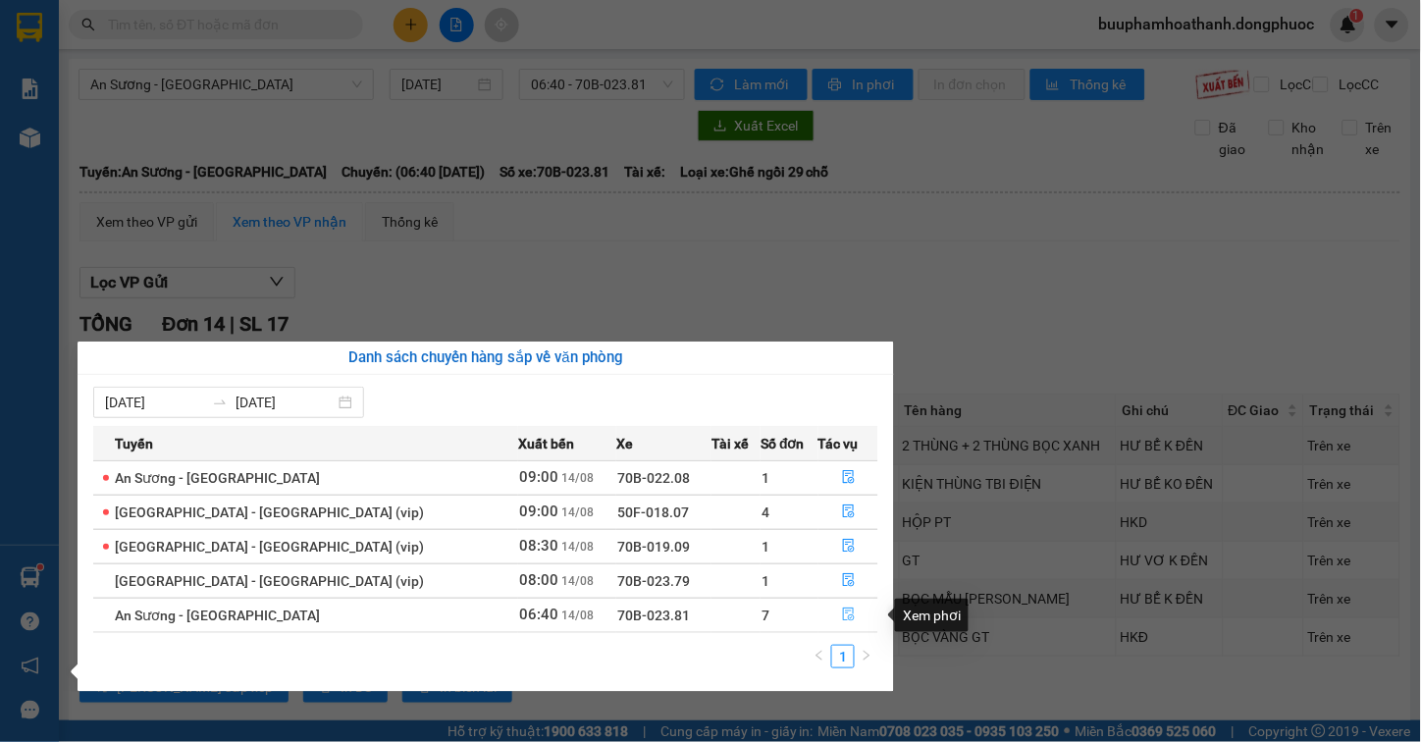
click at [842, 614] on icon "file-done" at bounding box center [849, 614] width 14 height 14
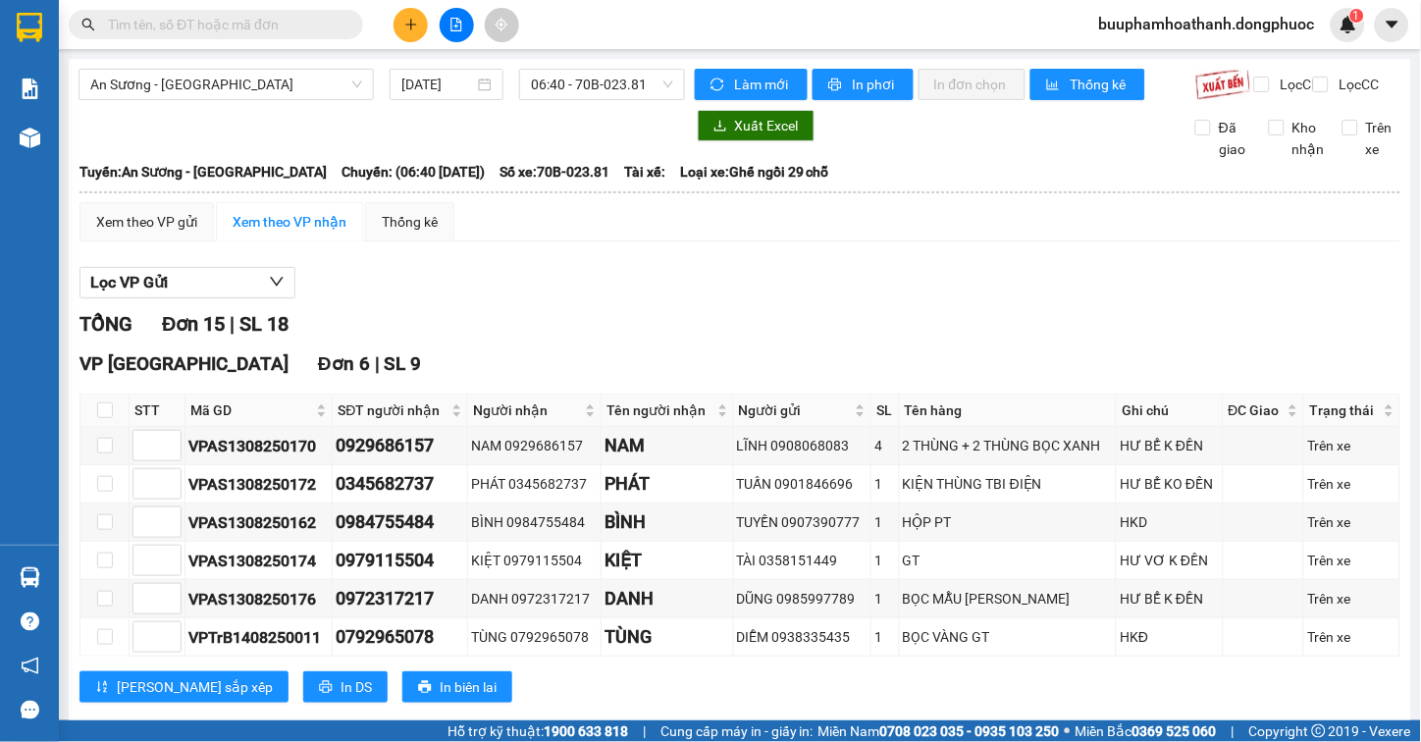
scroll to position [544, 0]
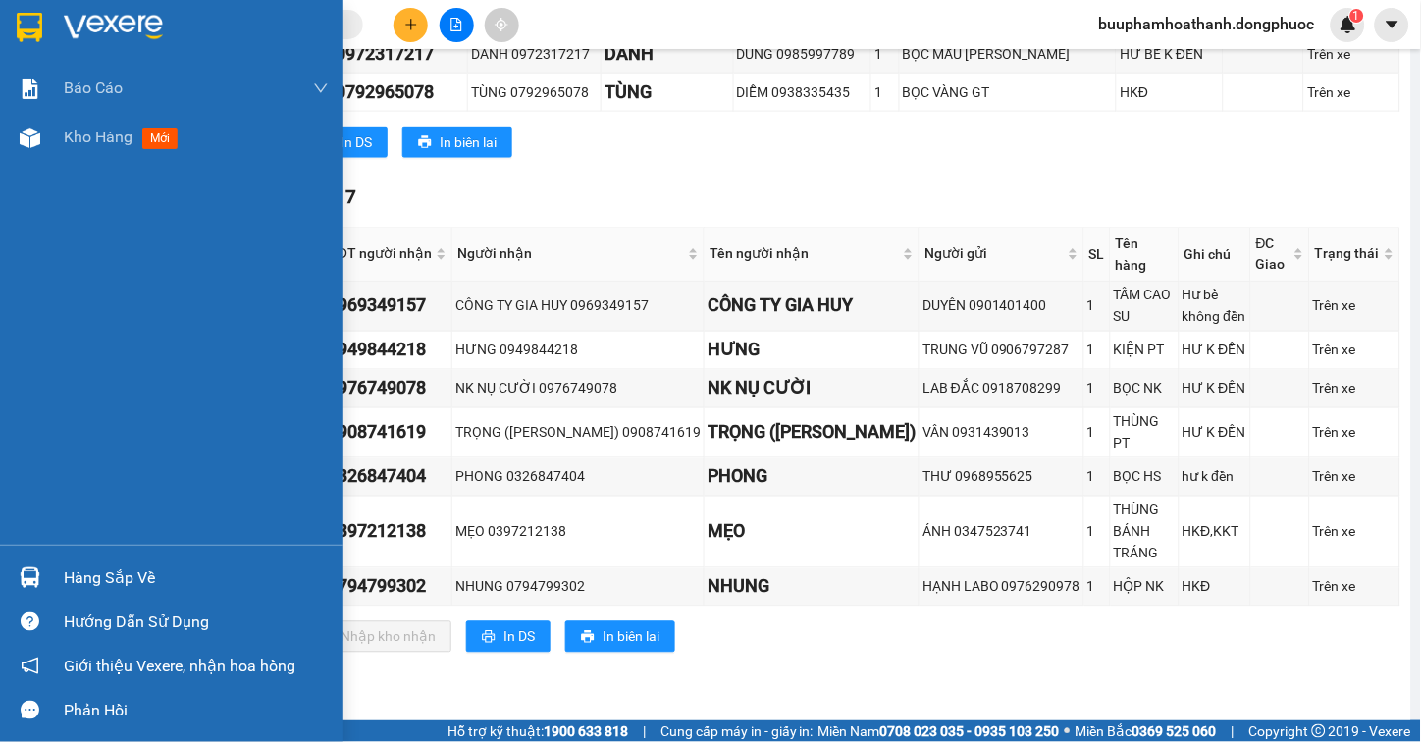
click at [76, 565] on div "Hàng sắp về" at bounding box center [196, 577] width 265 height 29
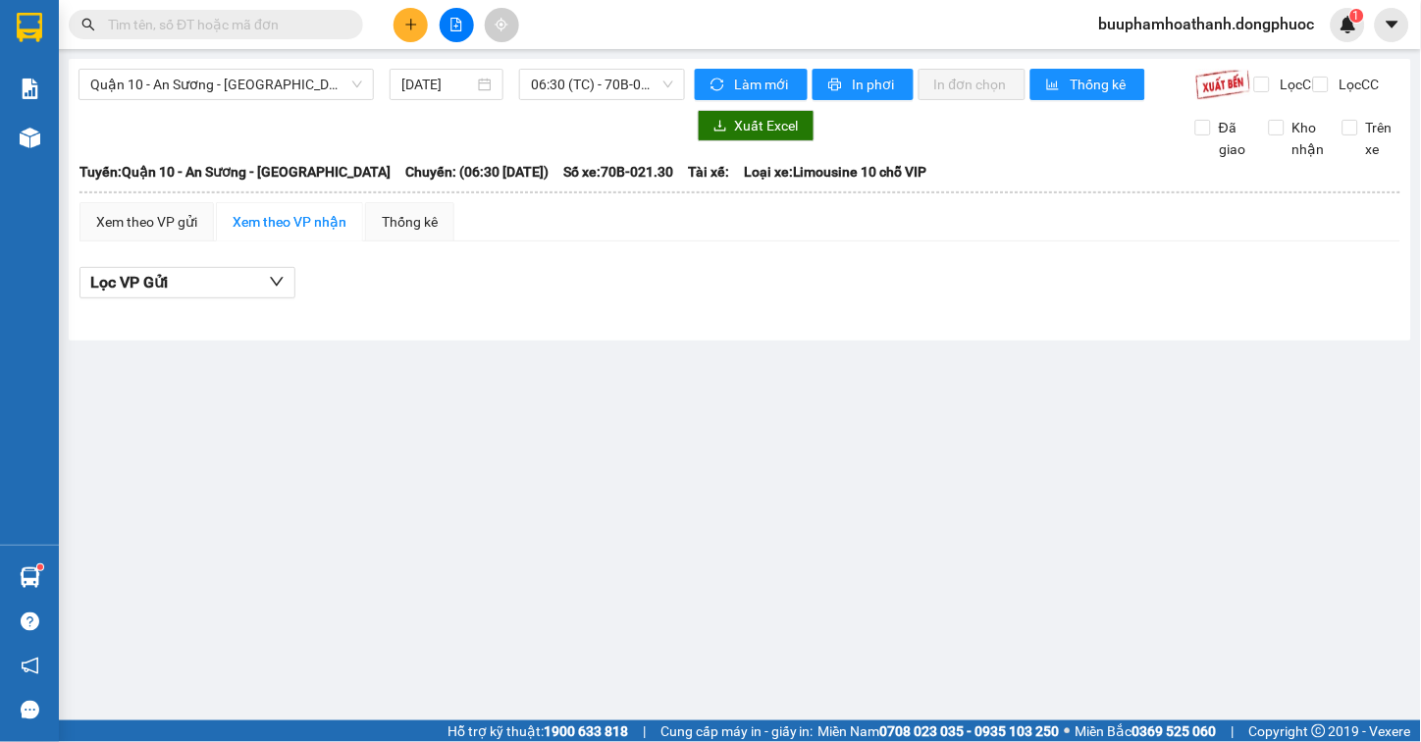
click at [203, 21] on input "text" at bounding box center [224, 25] width 232 height 22
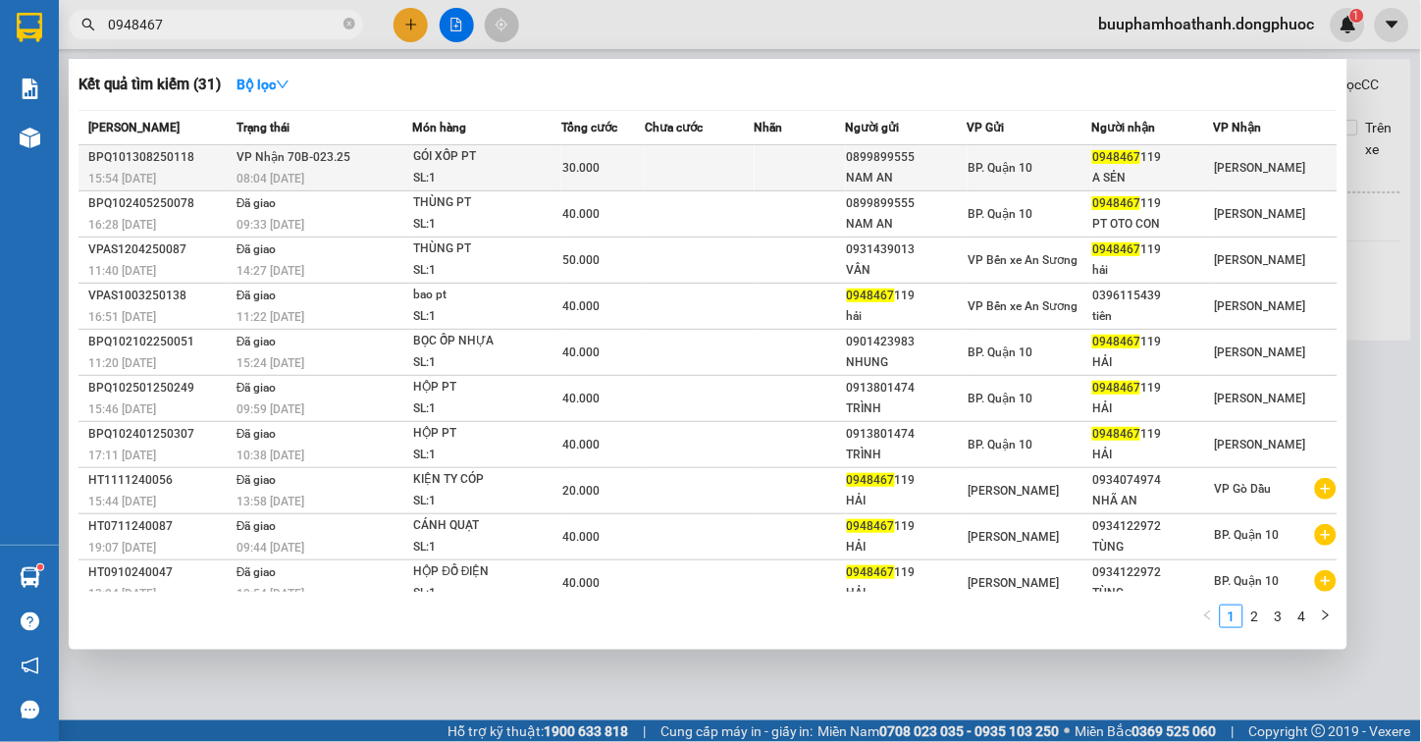
type input "0948467"
click at [360, 162] on td "VP Nhận 70B-023.25 08:04 - 14/08" at bounding box center [322, 168] width 181 height 46
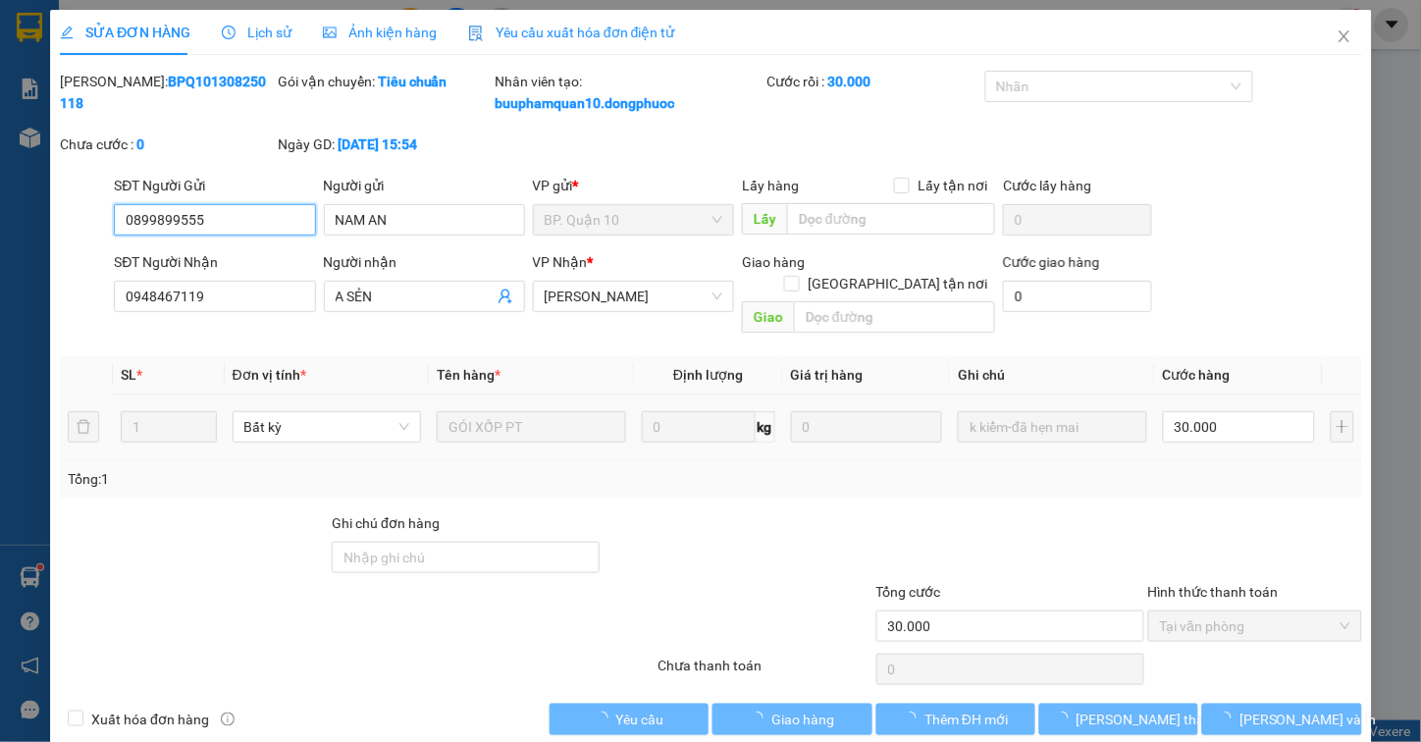
type input "0899899555"
type input "NAM AN"
type input "0948467119"
type input "A SẺN"
type input "30.000"
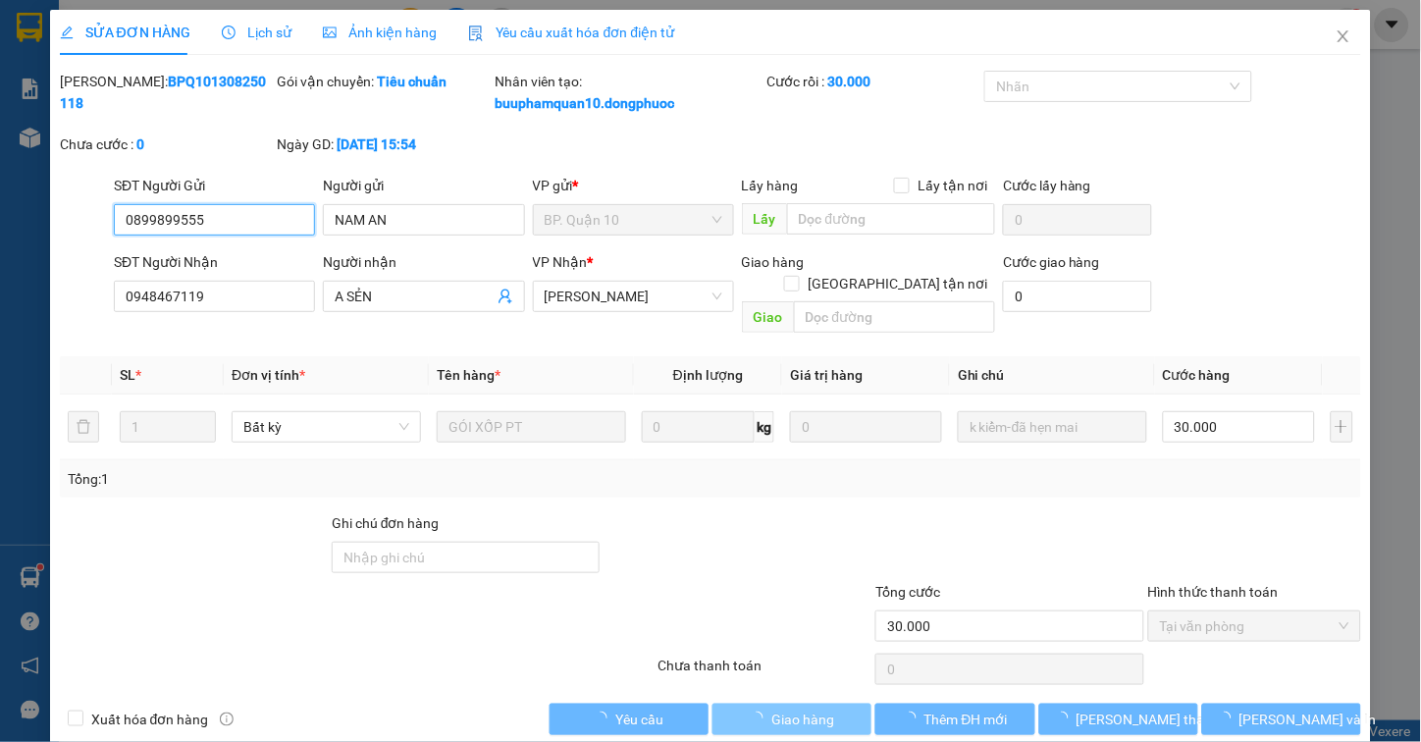
scroll to position [8, 0]
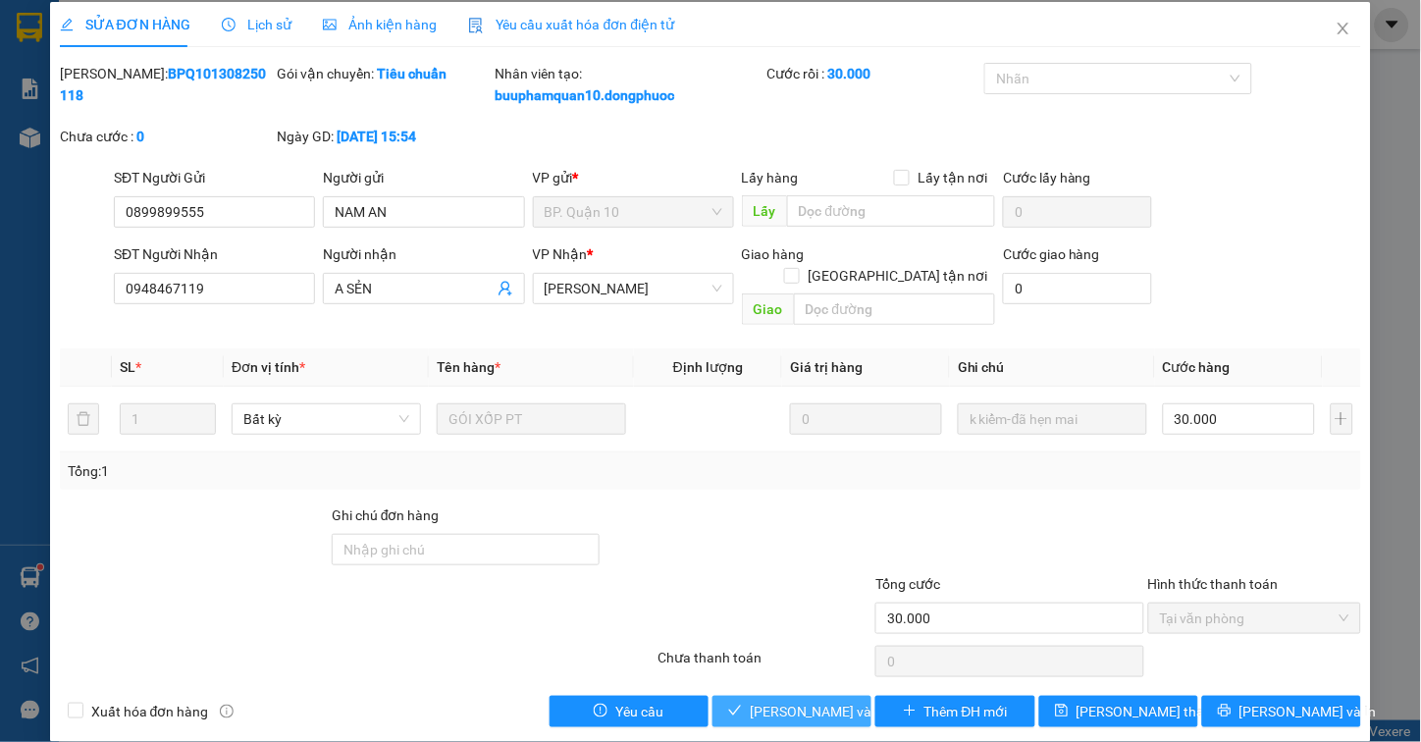
click at [787, 700] on span "Lưu và Giao hàng" at bounding box center [843, 711] width 188 height 22
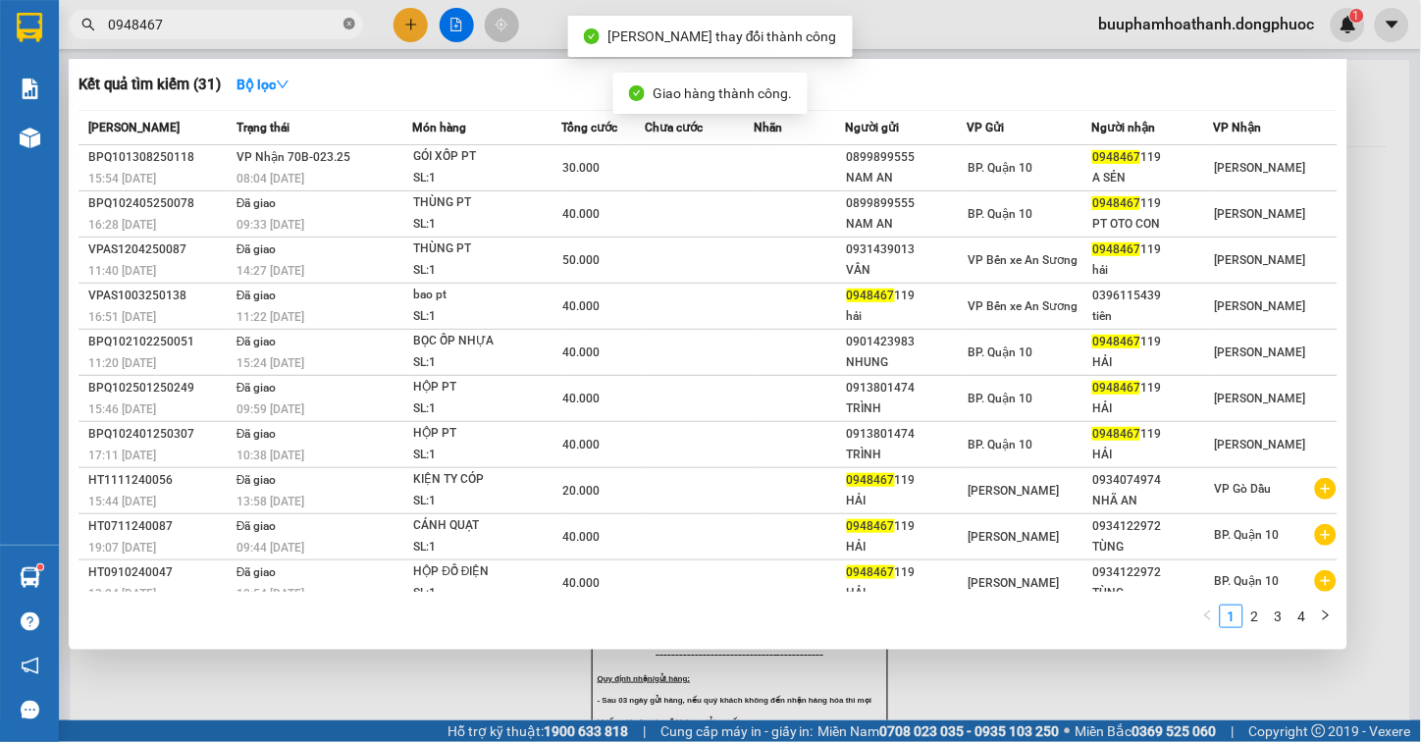
click at [344, 18] on icon "close-circle" at bounding box center [349, 24] width 12 height 12
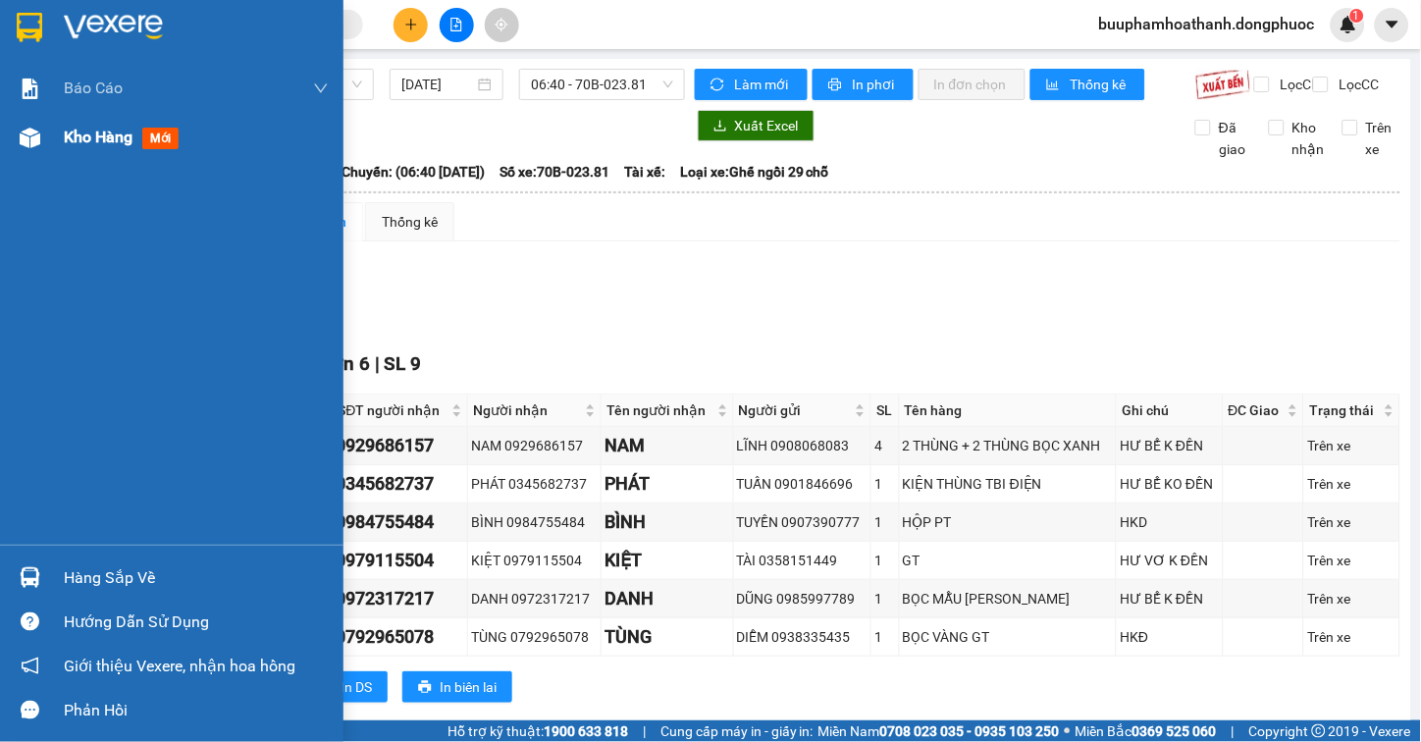
click at [55, 133] on div "Kho hàng mới" at bounding box center [171, 137] width 343 height 49
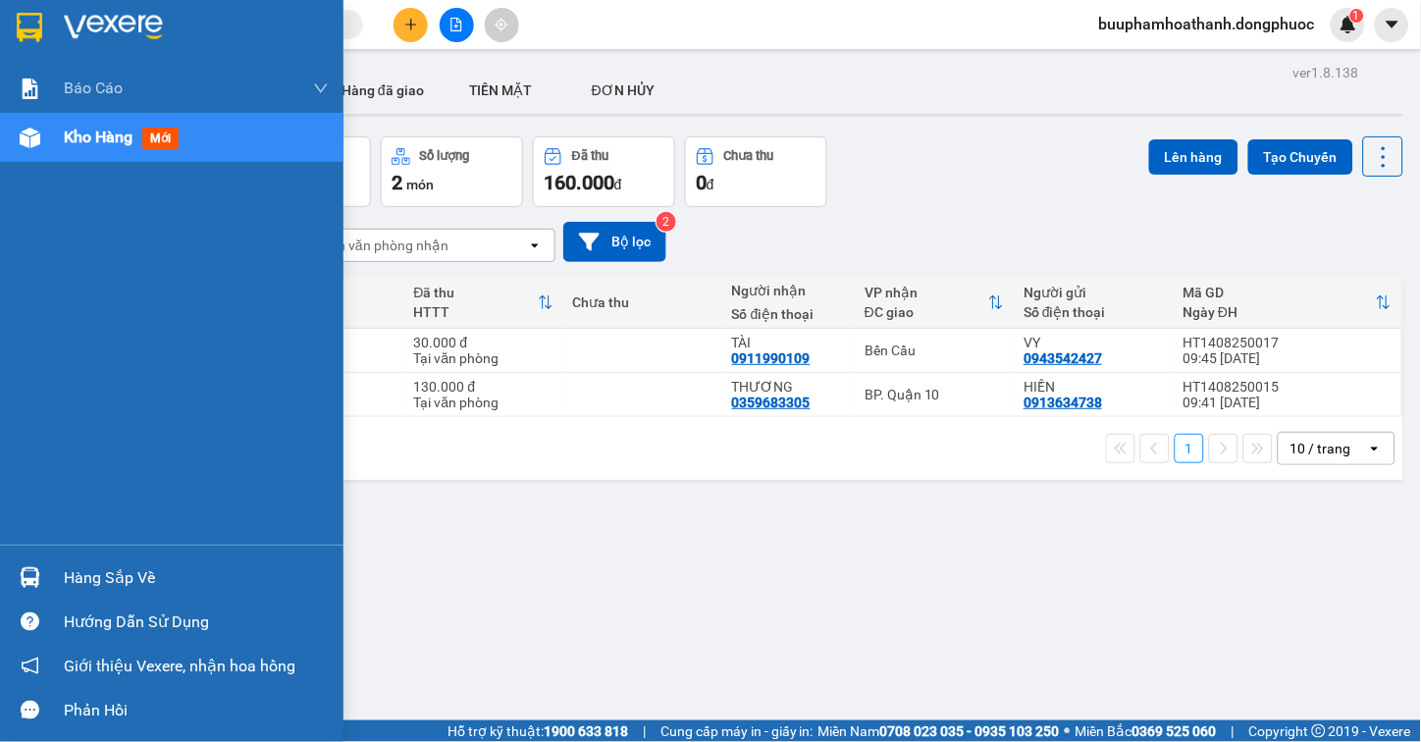
click at [132, 614] on div "Hướng dẫn sử dụng" at bounding box center [196, 621] width 265 height 29
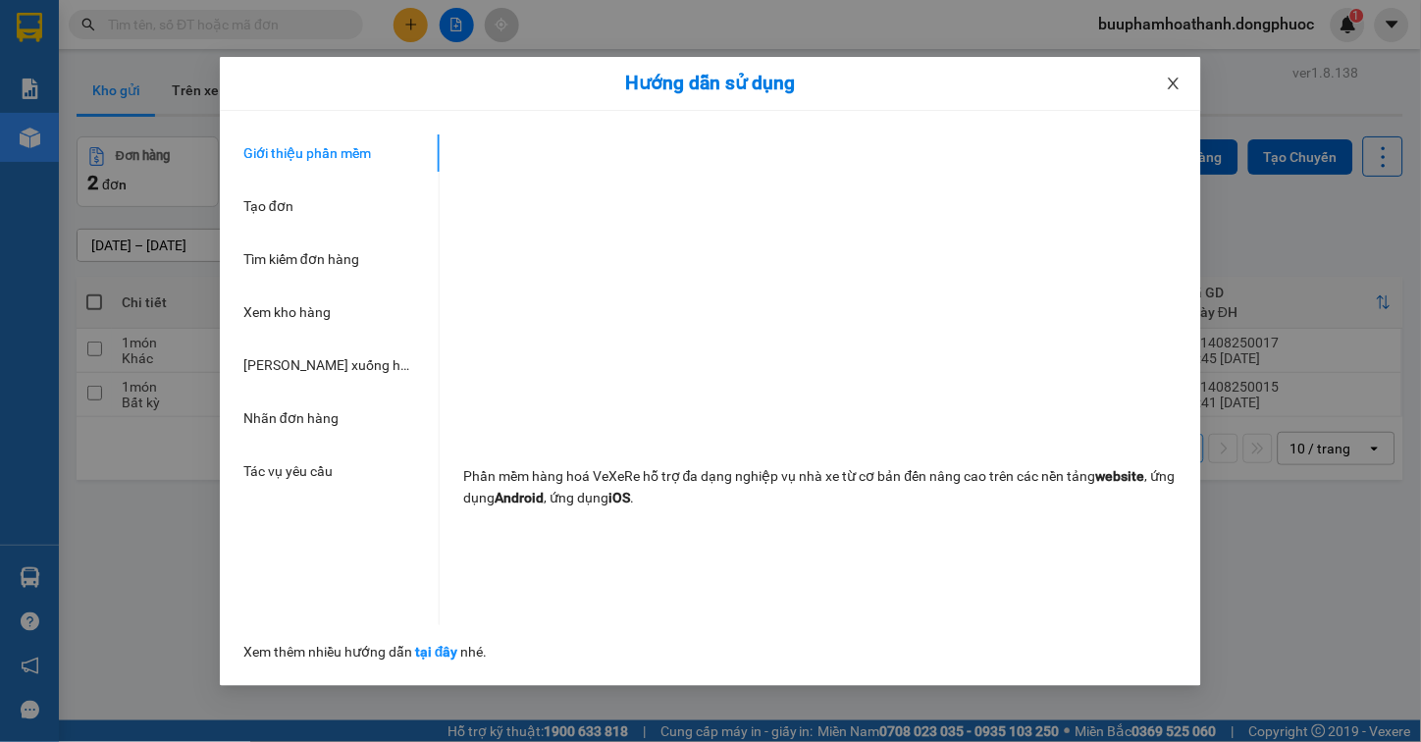
click at [1169, 88] on icon "close" at bounding box center [1173, 84] width 16 height 16
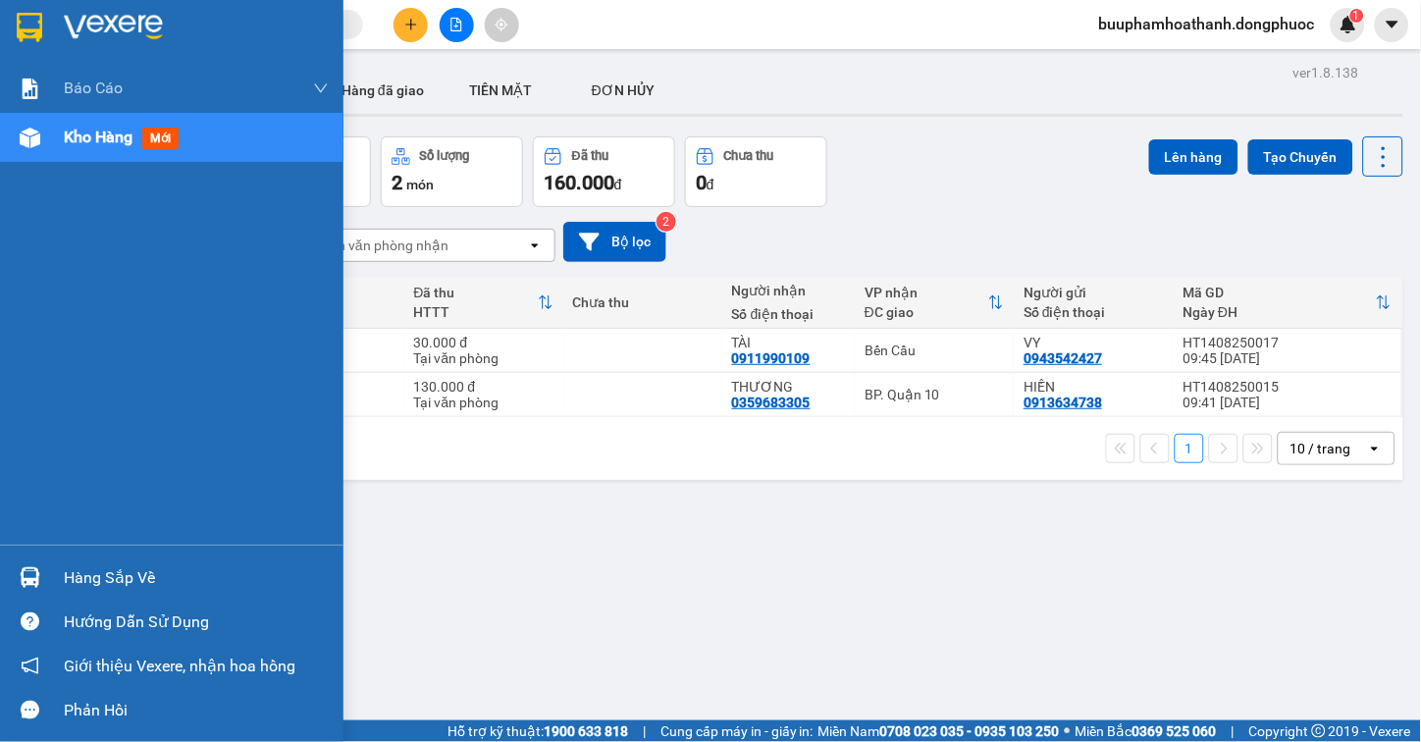
click at [51, 571] on div "Hàng sắp về" at bounding box center [171, 577] width 343 height 44
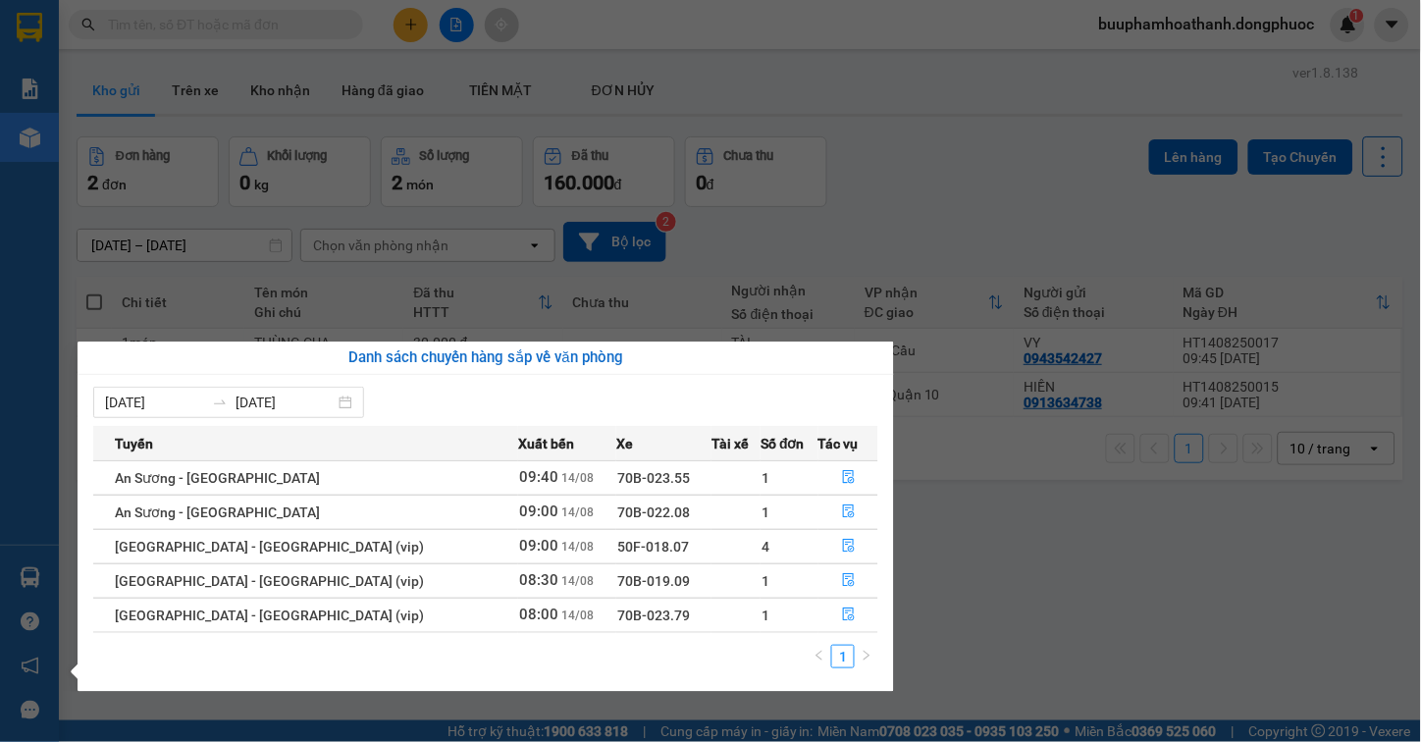
drag, startPoint x: 1001, startPoint y: 573, endPoint x: 1003, endPoint y: 551, distance: 21.7
click at [1003, 573] on section "Kết quả tìm kiếm ( 0 ) Bộ lọc No Data buuphamhoathanh.dongphuoc 1 Báo cáo Mẫu 1…" at bounding box center [710, 371] width 1421 height 742
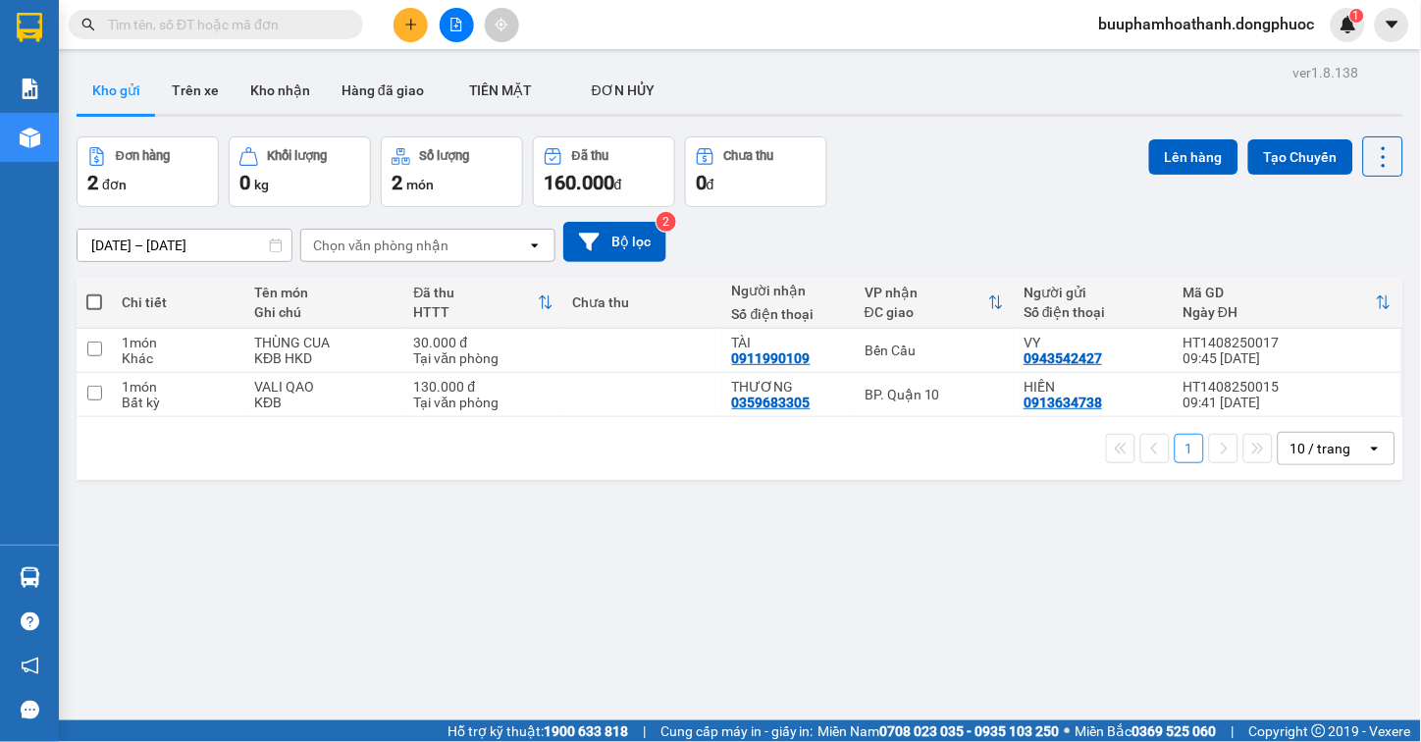
click at [543, 604] on div "ver 1.8.138 Kho gửi Trên xe Kho nhận Hàng đã giao TIỀN MẶT ĐƠN HỦY Đơn hàng 2…" at bounding box center [740, 430] width 1342 height 742
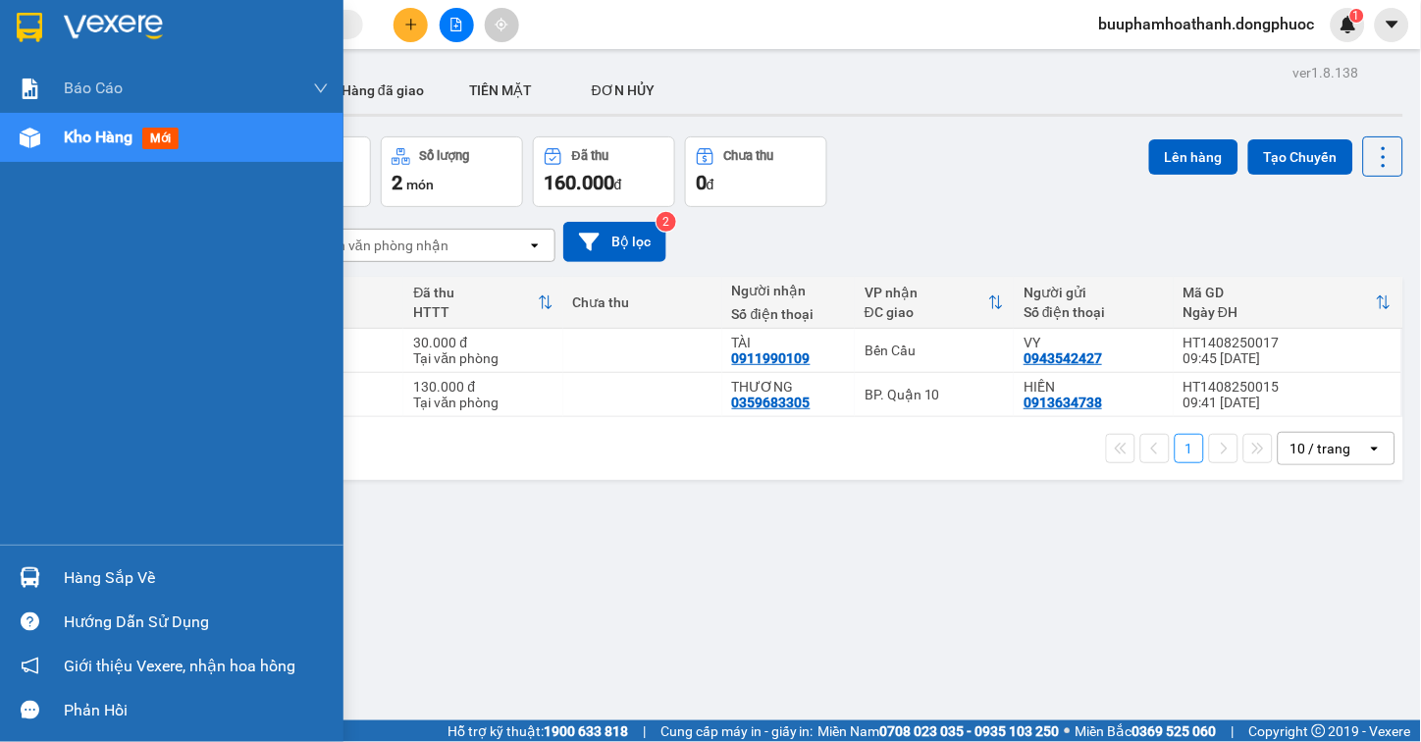
click at [69, 575] on div "Hàng sắp về" at bounding box center [196, 577] width 265 height 29
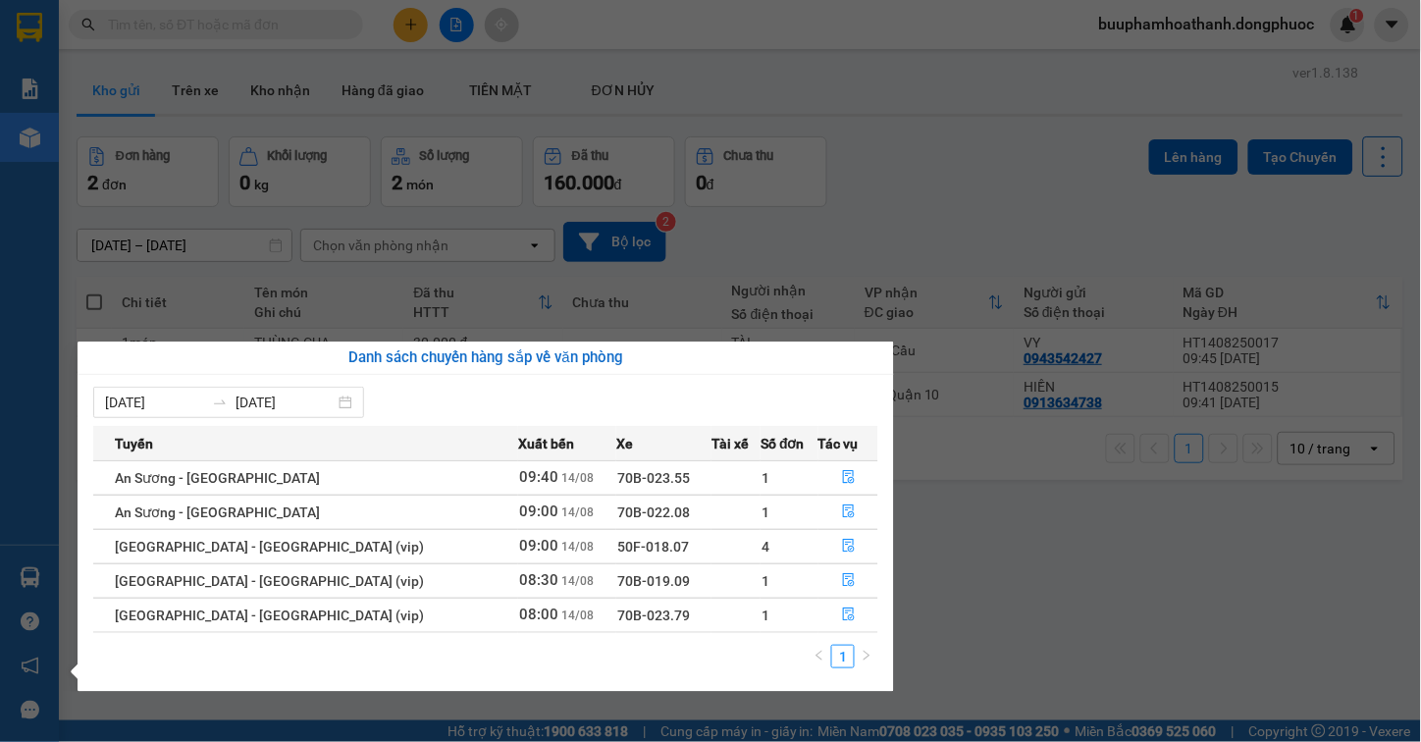
drag, startPoint x: 1030, startPoint y: 556, endPoint x: 808, endPoint y: 181, distance: 436.3
click at [1030, 555] on section "Kết quả tìm kiếm ( 0 ) Bộ lọc No Data buuphamhoathanh.dongphuoc 1 Báo cáo Mẫu 1…" at bounding box center [710, 371] width 1421 height 742
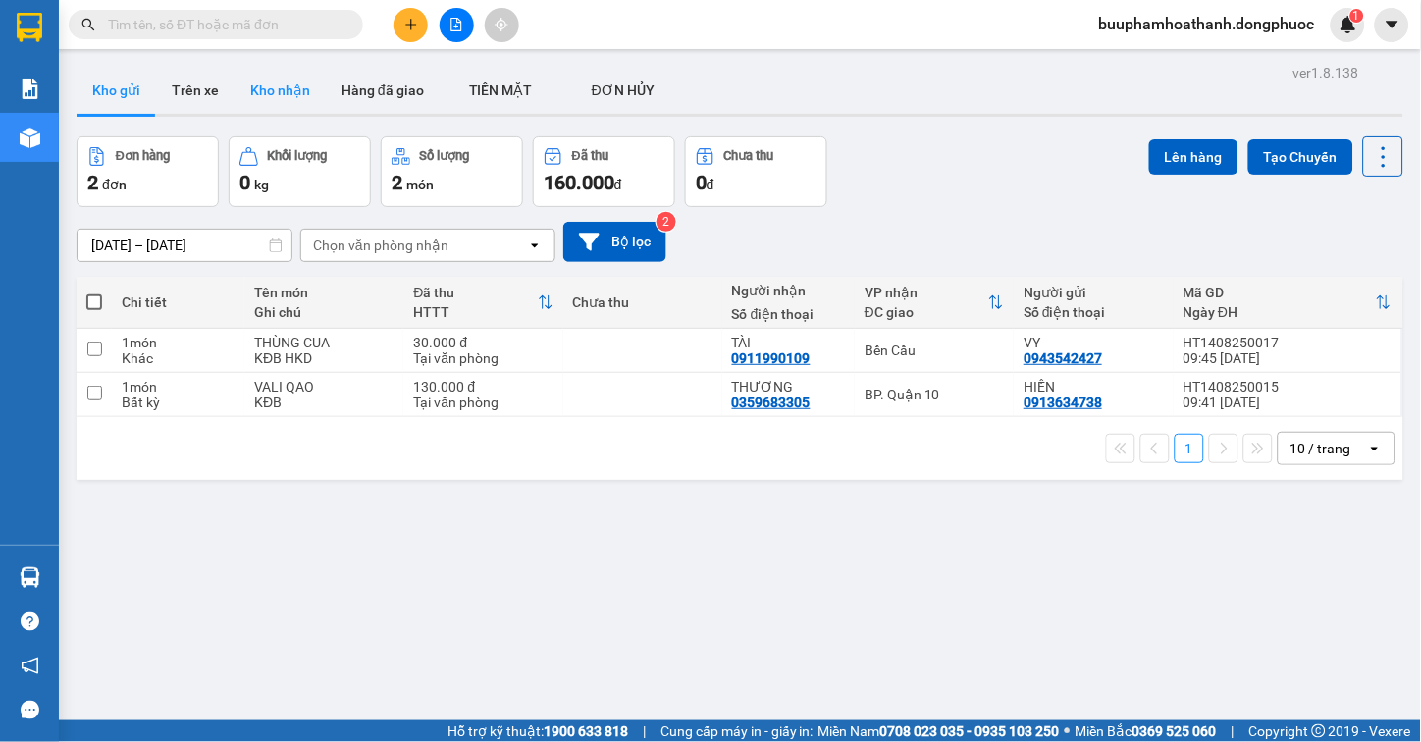
click at [269, 91] on button "Kho nhận" at bounding box center [279, 90] width 91 height 47
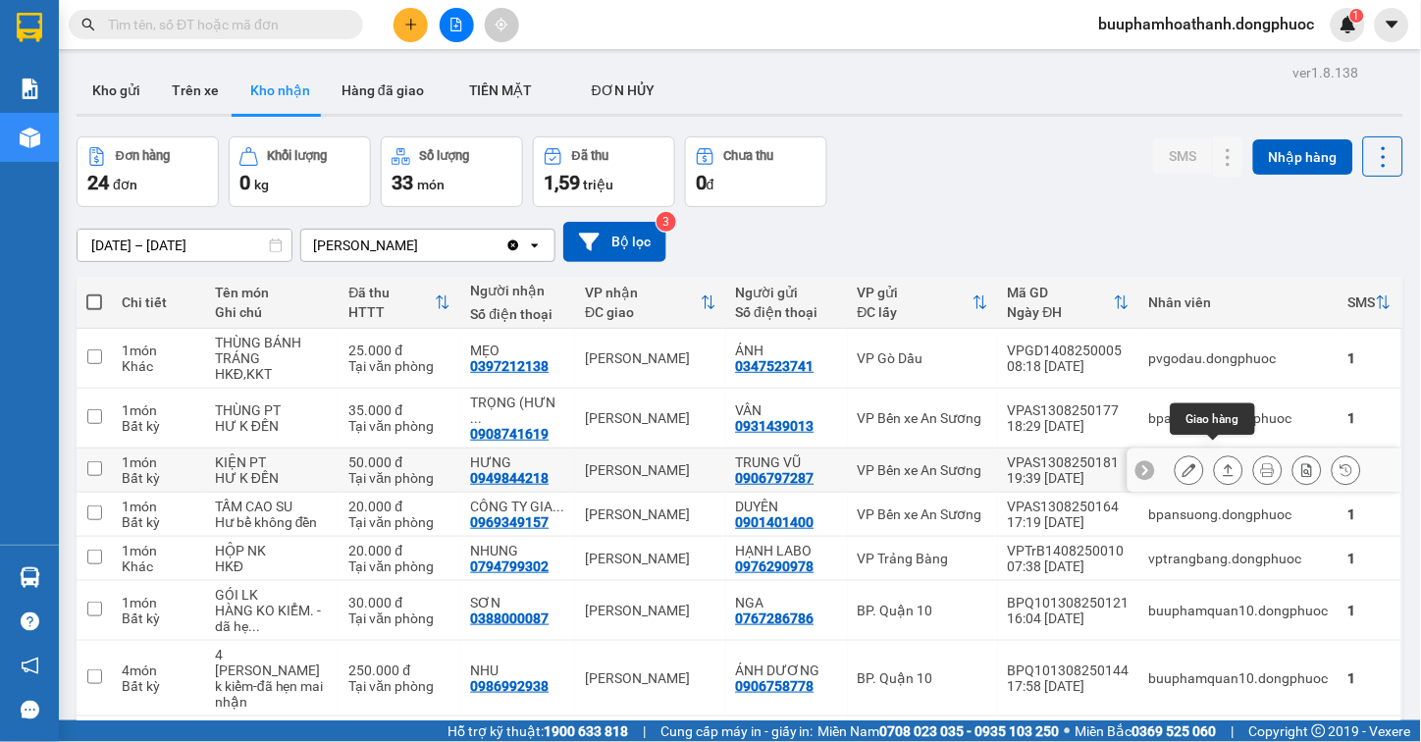
click at [1221, 463] on icon at bounding box center [1228, 470] width 14 height 14
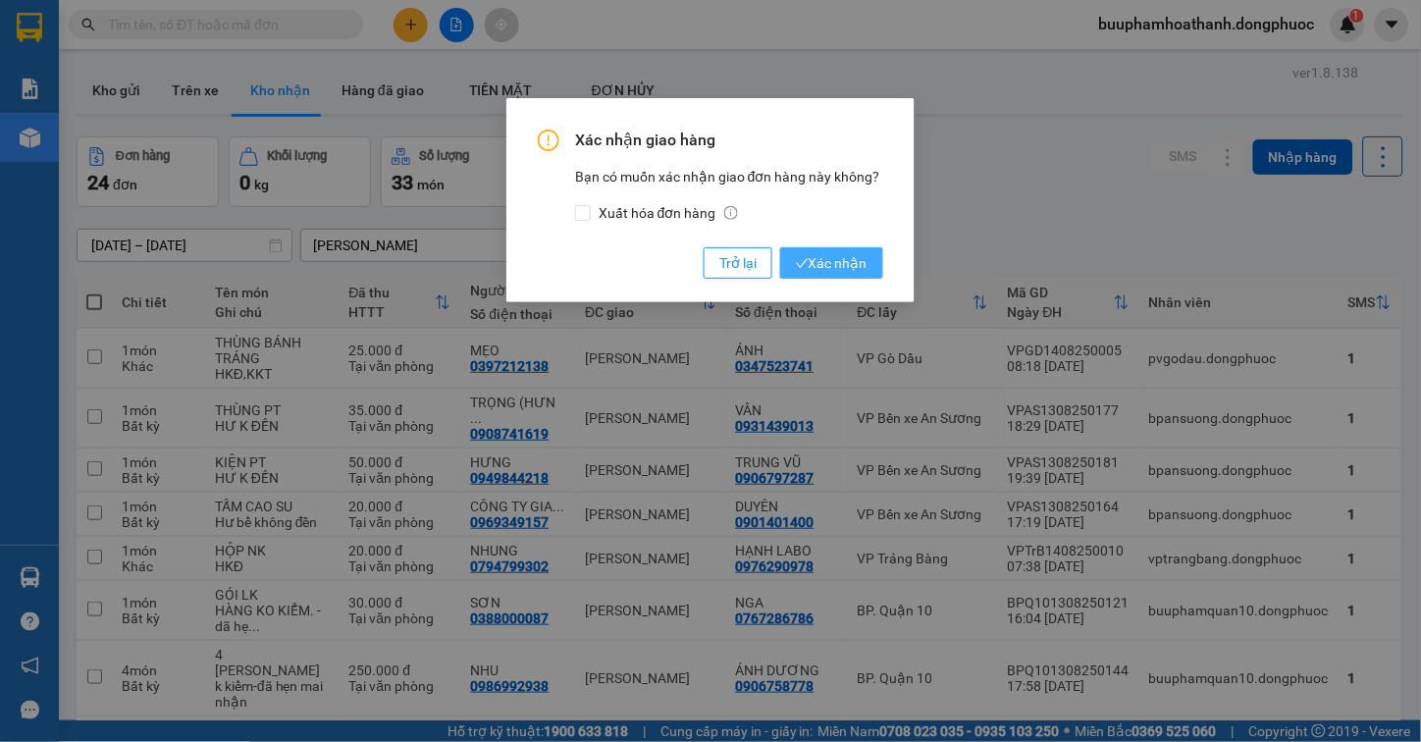
click at [825, 268] on span "Xác nhận" at bounding box center [832, 263] width 72 height 22
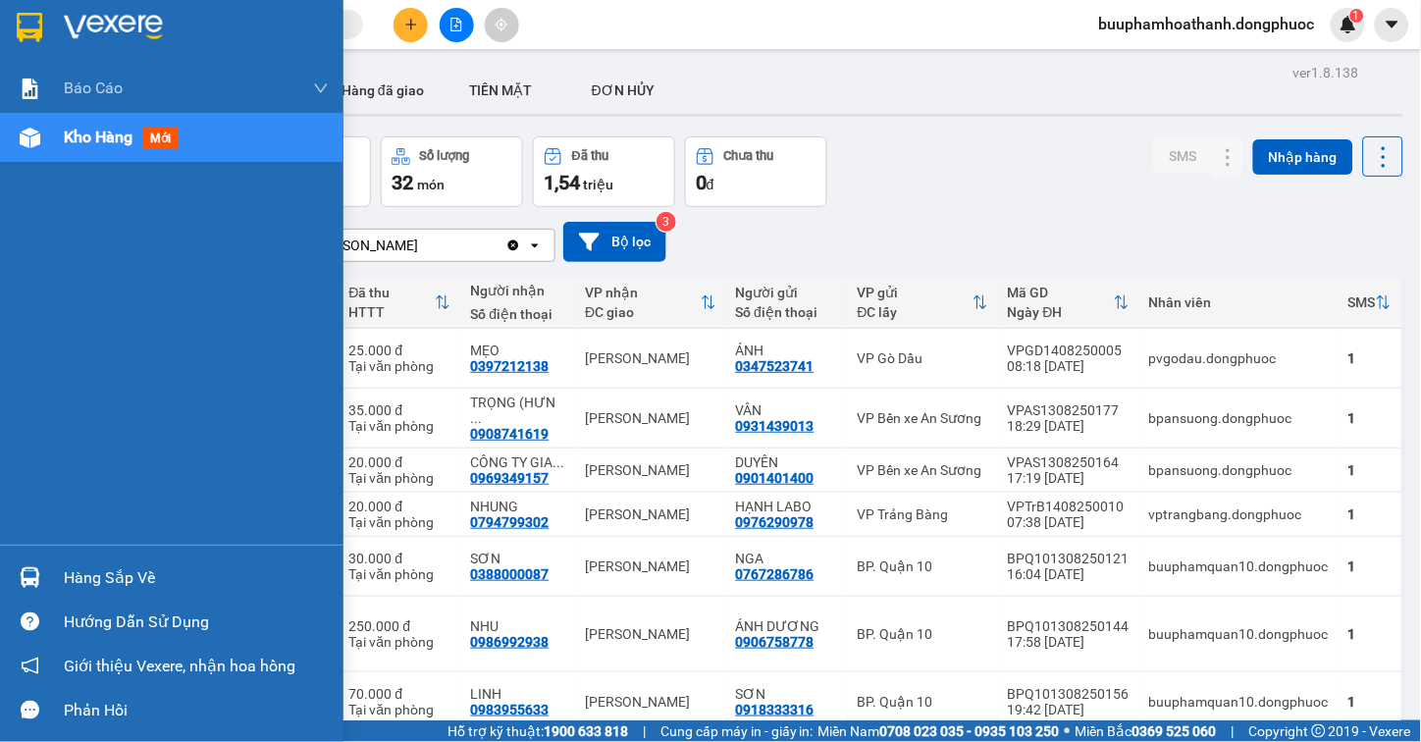
click at [85, 575] on div "Hàng sắp về" at bounding box center [196, 577] width 265 height 29
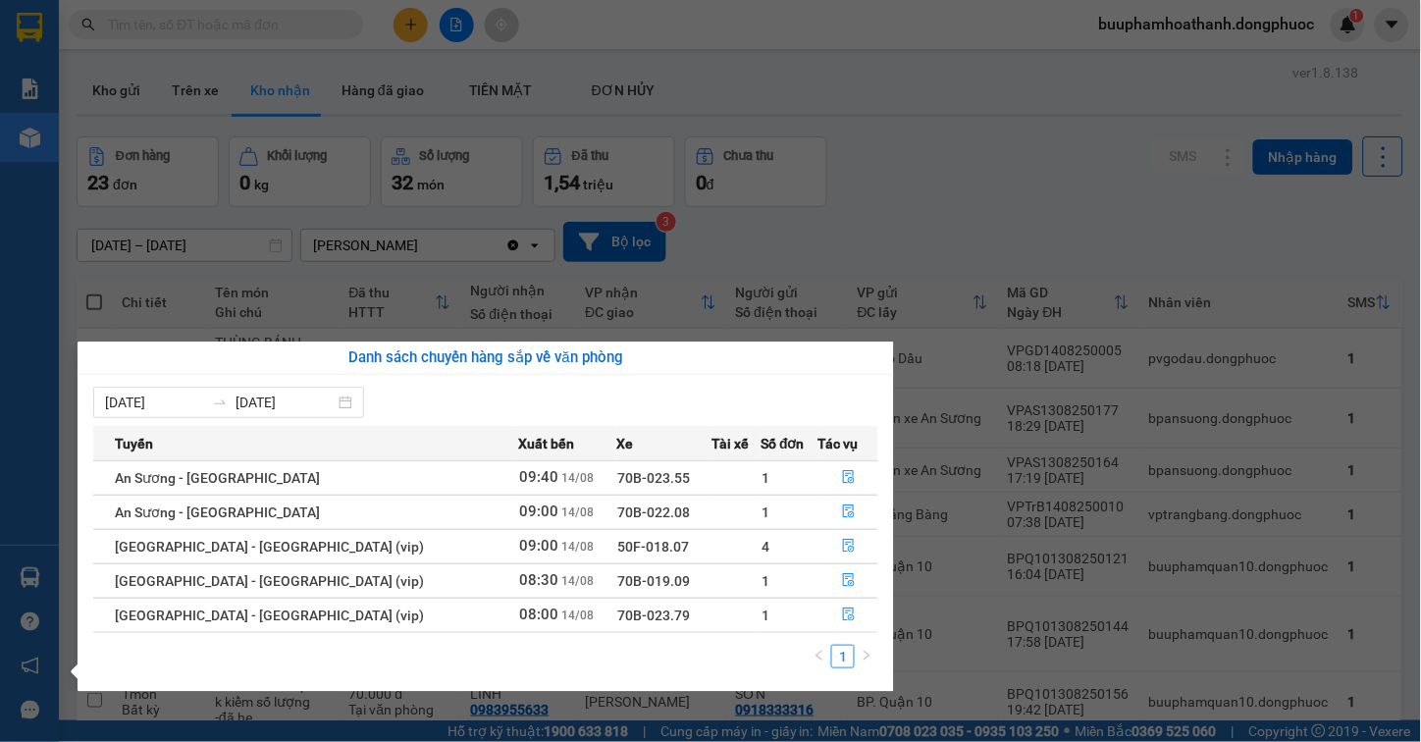
click at [46, 357] on div "Báo cáo Mẫu 1: Báo cáo dòng tiền Mẫu 1: Báo cáo dòng tiền theo nhân viên Mẫu 1:…" at bounding box center [29, 371] width 59 height 742
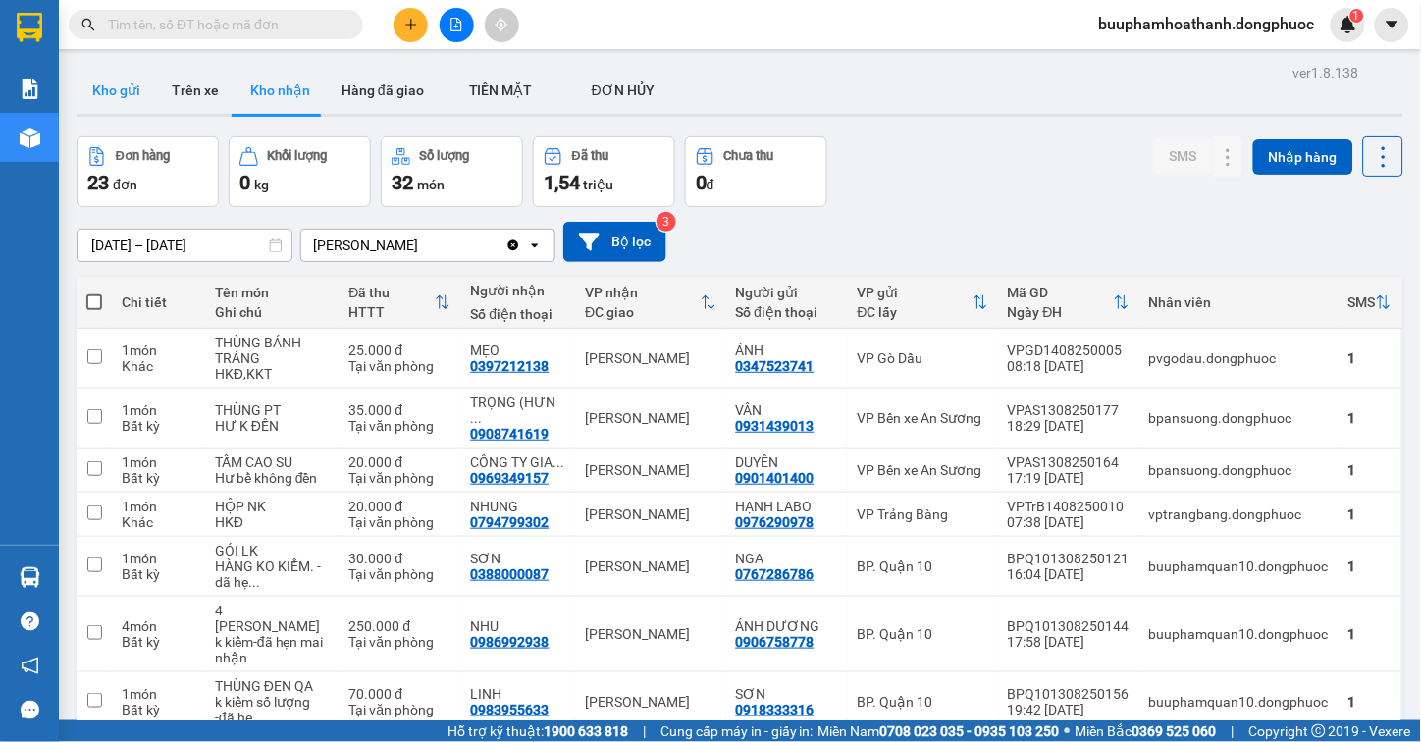
click at [125, 81] on button "Kho gửi" at bounding box center [116, 90] width 79 height 47
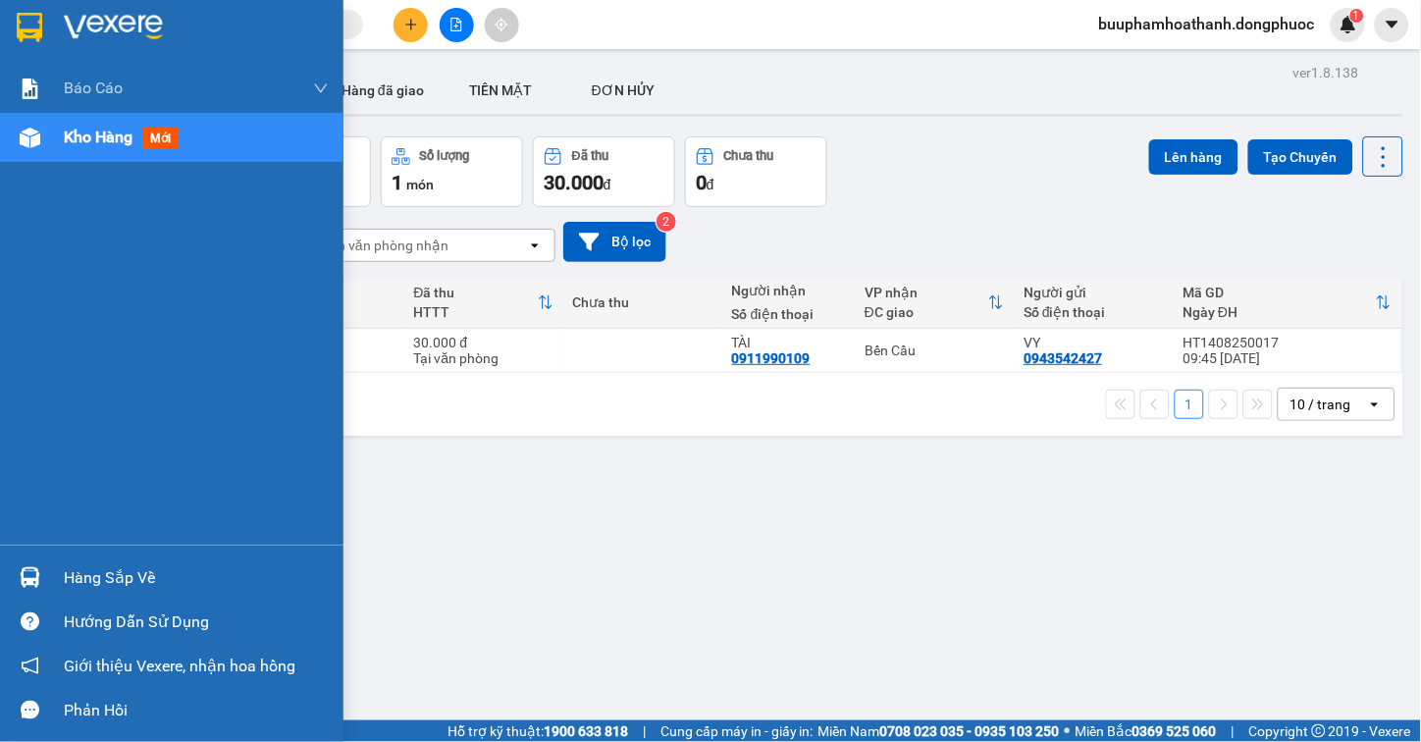
click at [54, 569] on div "Hàng sắp về" at bounding box center [171, 577] width 343 height 44
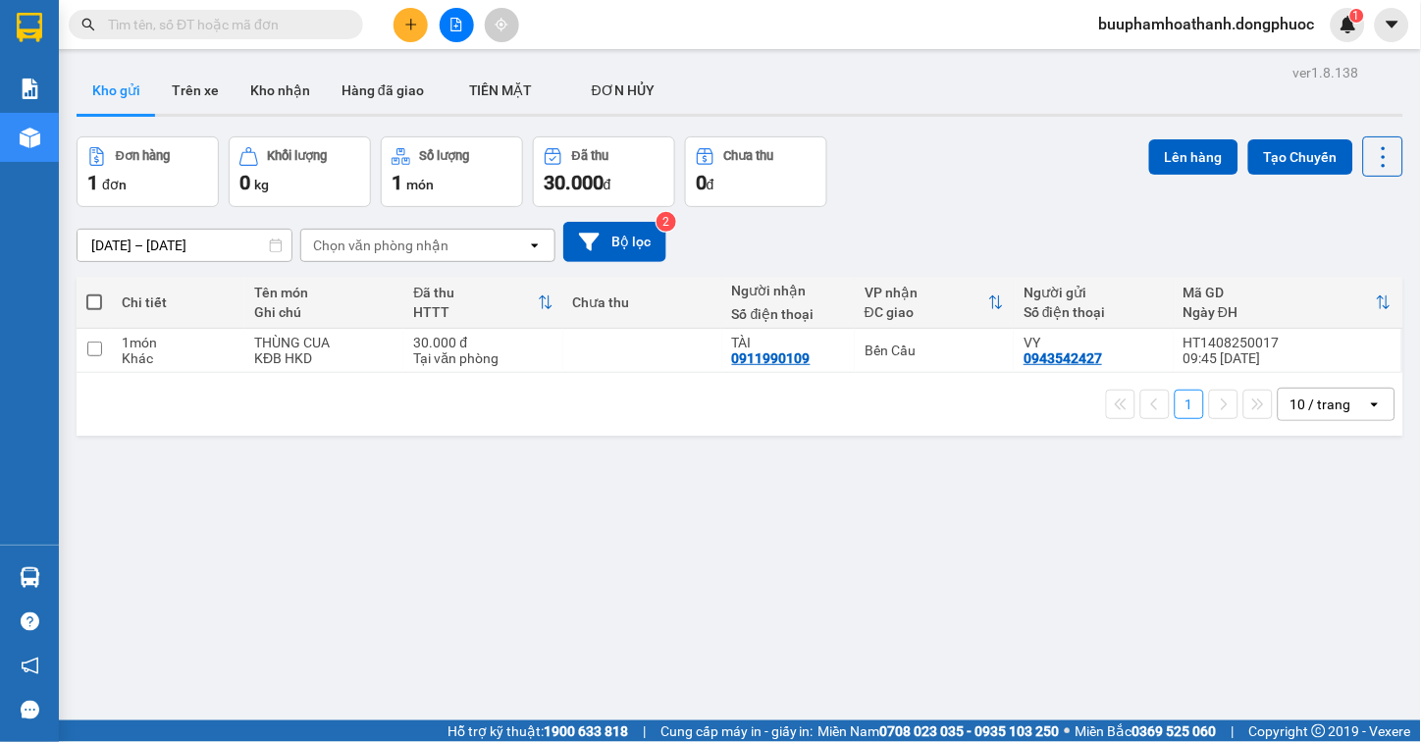
click at [1025, 552] on section "Kết quả tìm kiếm ( 0 ) Bộ lọc No Data buuphamhoathanh.dongphuoc 1 Báo cáo Mẫu 1…" at bounding box center [710, 371] width 1421 height 742
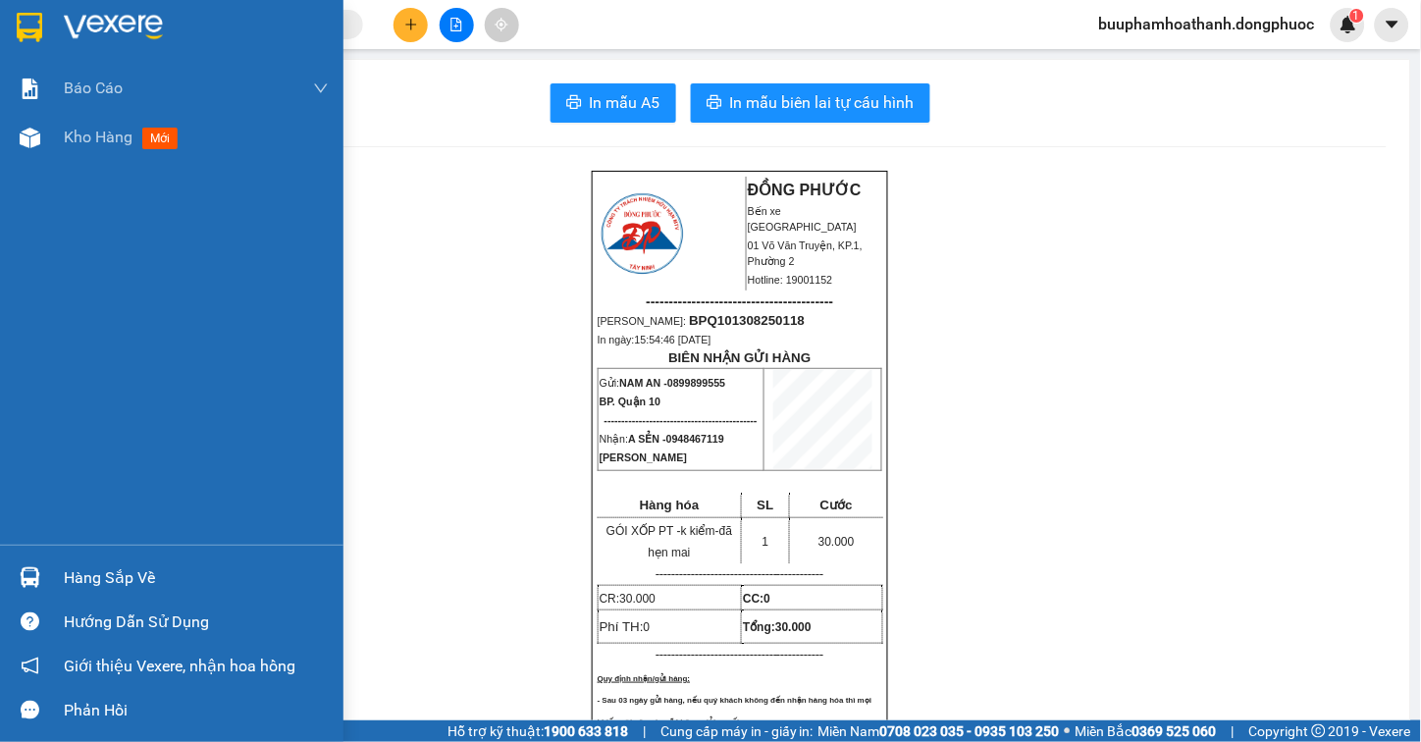
click at [100, 569] on div "Hàng sắp về" at bounding box center [196, 577] width 265 height 29
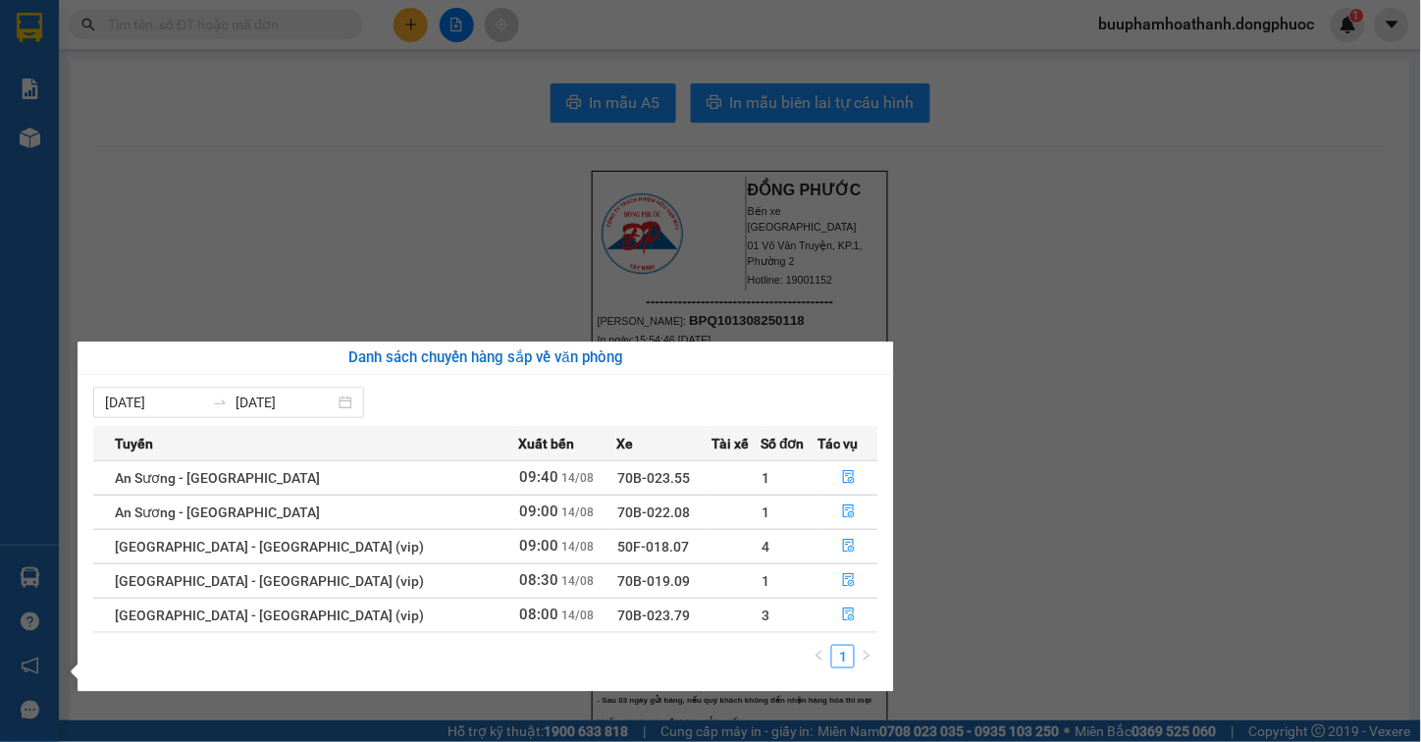
click at [360, 189] on section "Kết quả tìm kiếm ( 0 ) Bộ lọc No Data buuphamhoathanh.dongphuoc 1 Báo cáo Mẫu 1…" at bounding box center [710, 371] width 1421 height 742
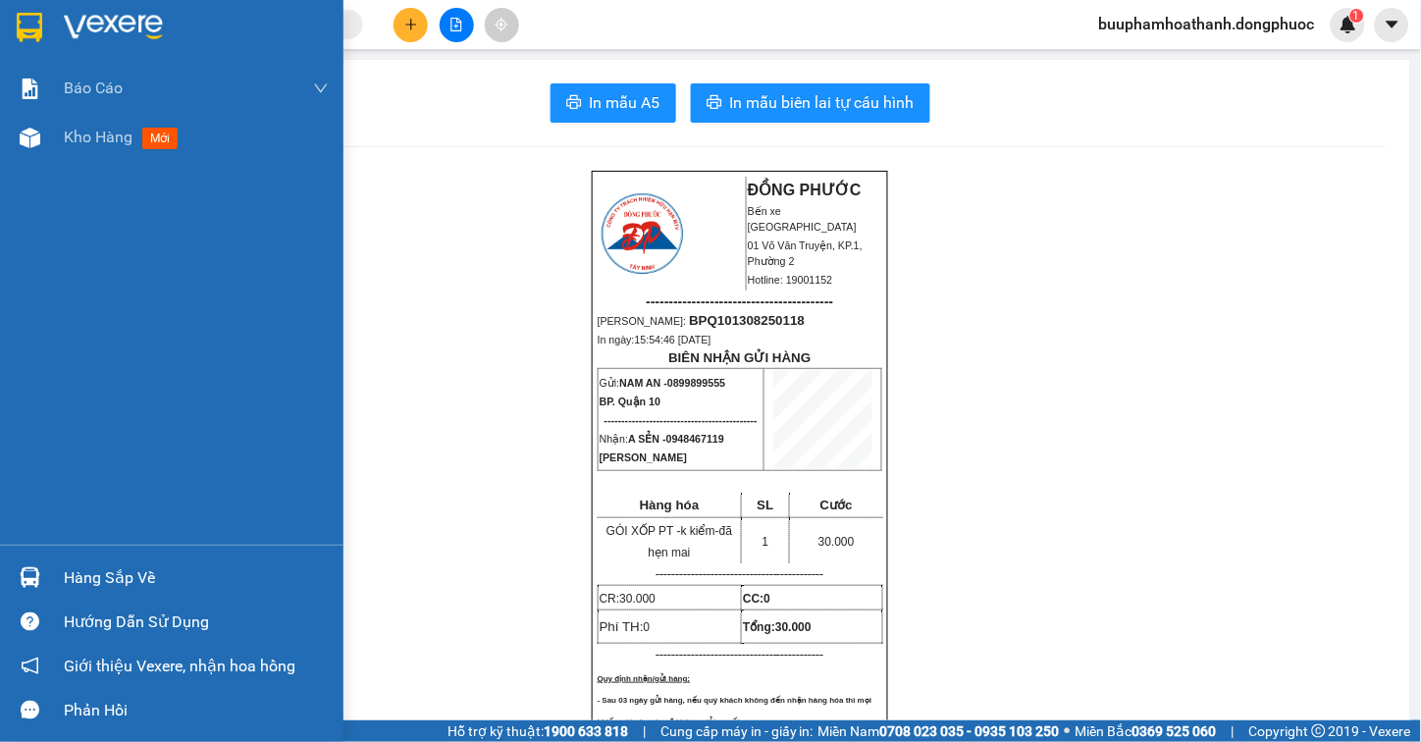
click at [75, 563] on div "Hàng sắp về" at bounding box center [196, 577] width 265 height 29
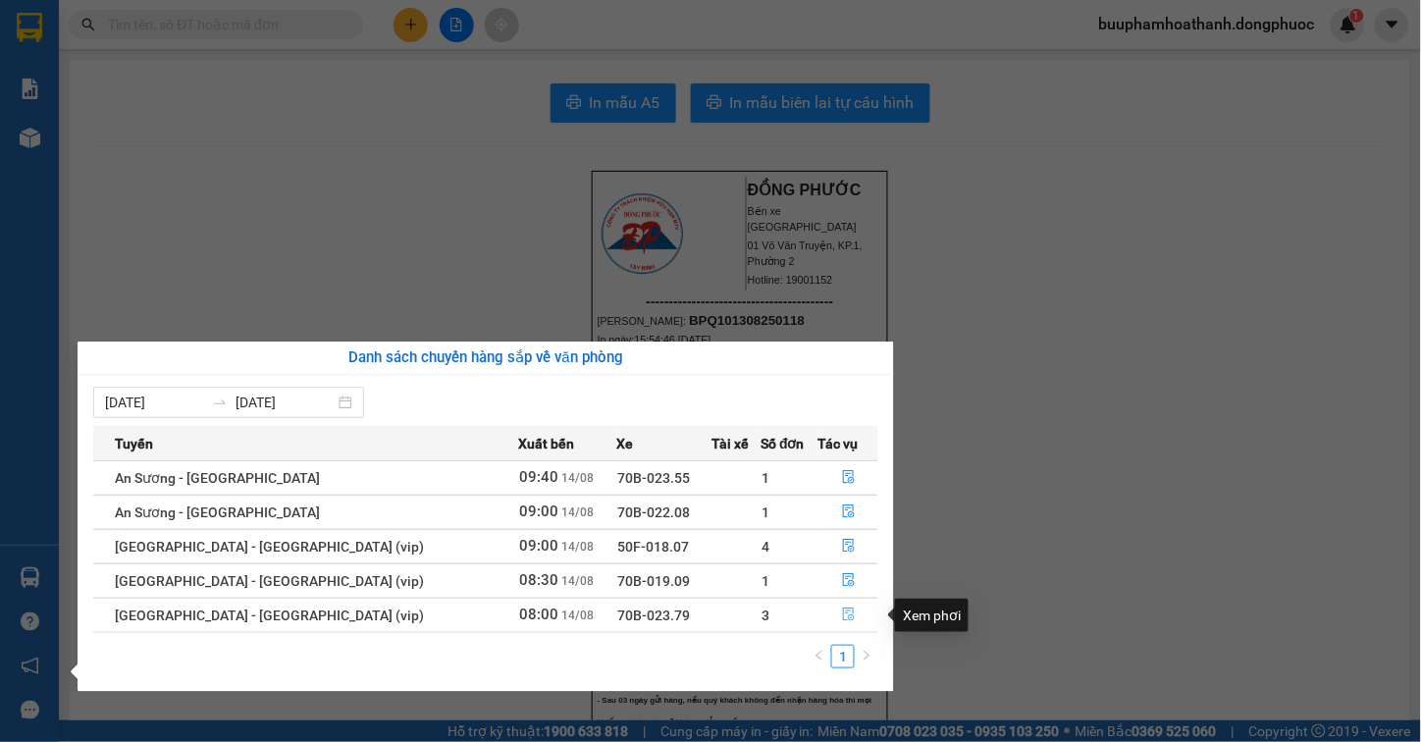
click at [842, 612] on icon "file-done" at bounding box center [849, 614] width 14 height 14
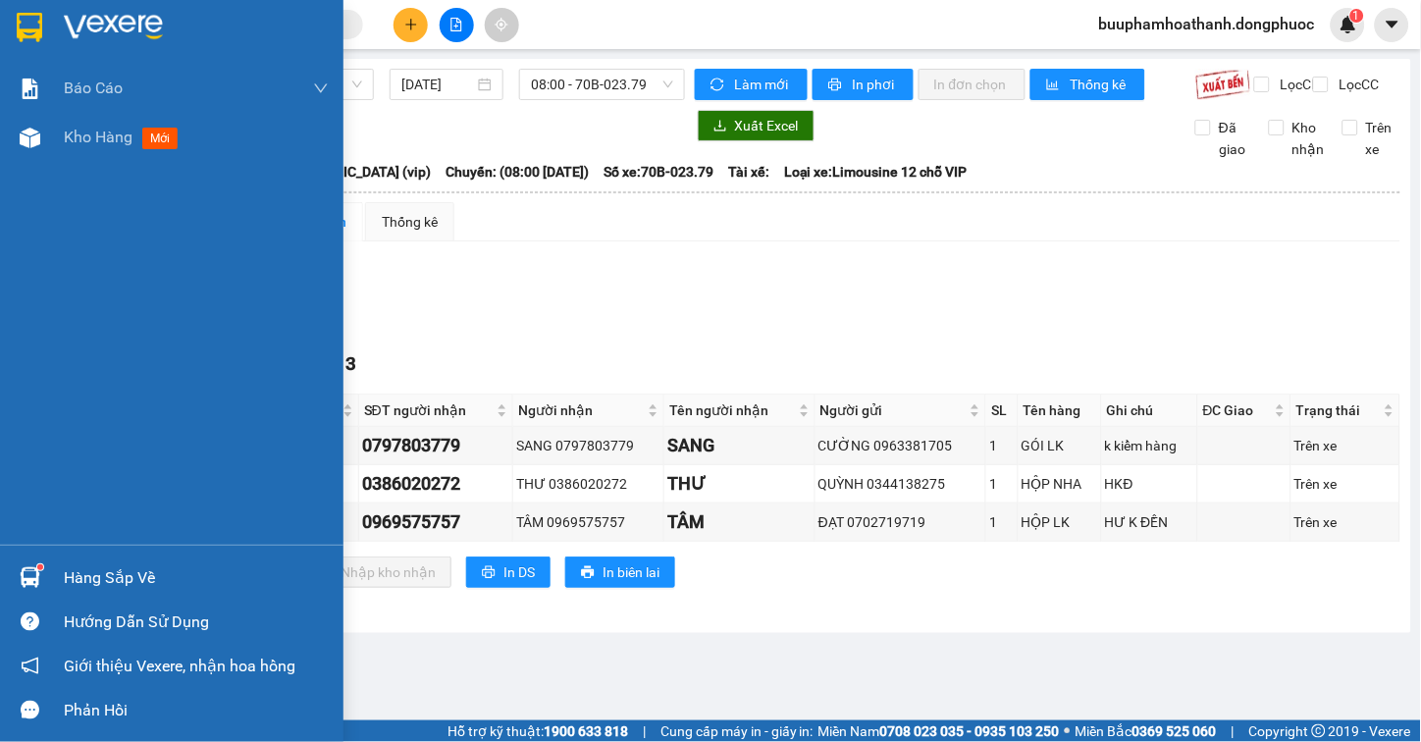
click at [73, 565] on div "Hàng sắp về" at bounding box center [196, 577] width 265 height 29
